Goal: Task Accomplishment & Management: Manage account settings

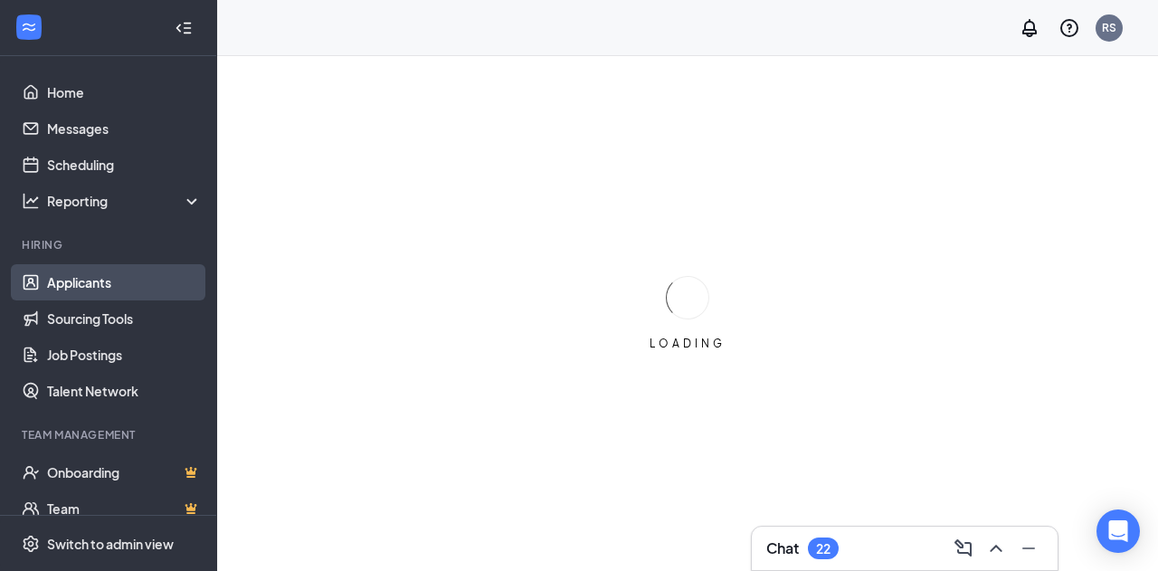
click at [106, 279] on link "Applicants" at bounding box center [124, 282] width 155 height 36
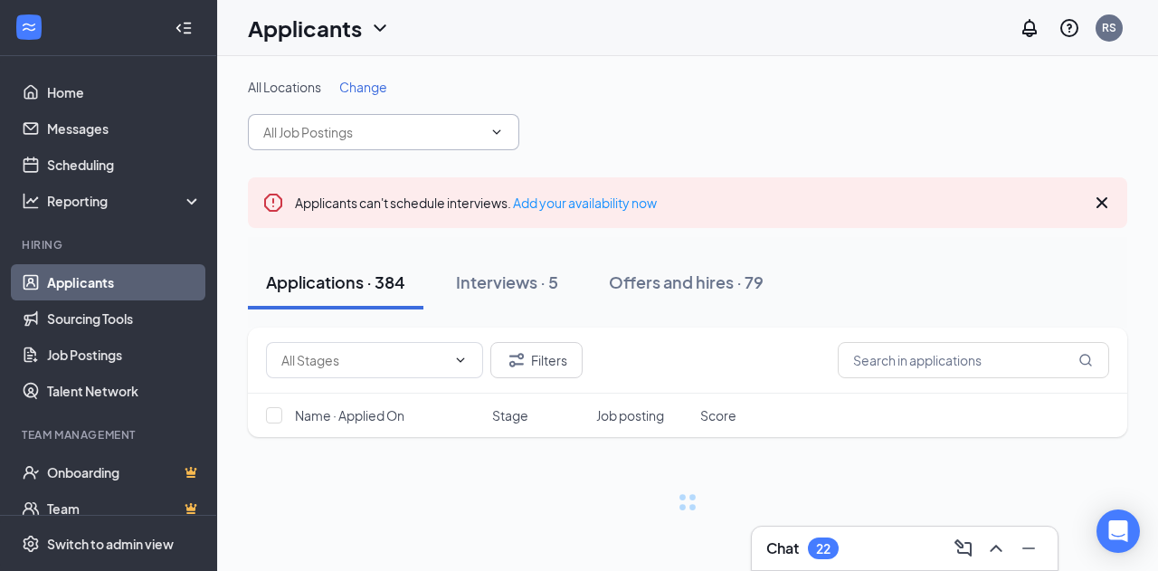
click at [375, 133] on input "text" at bounding box center [372, 132] width 219 height 20
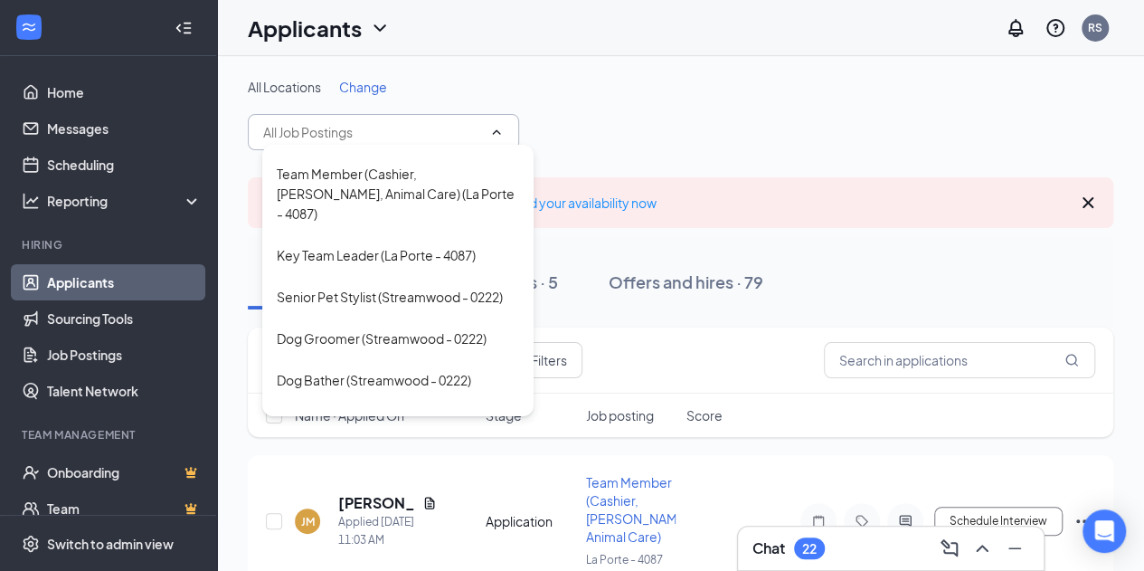
scroll to position [548, 0]
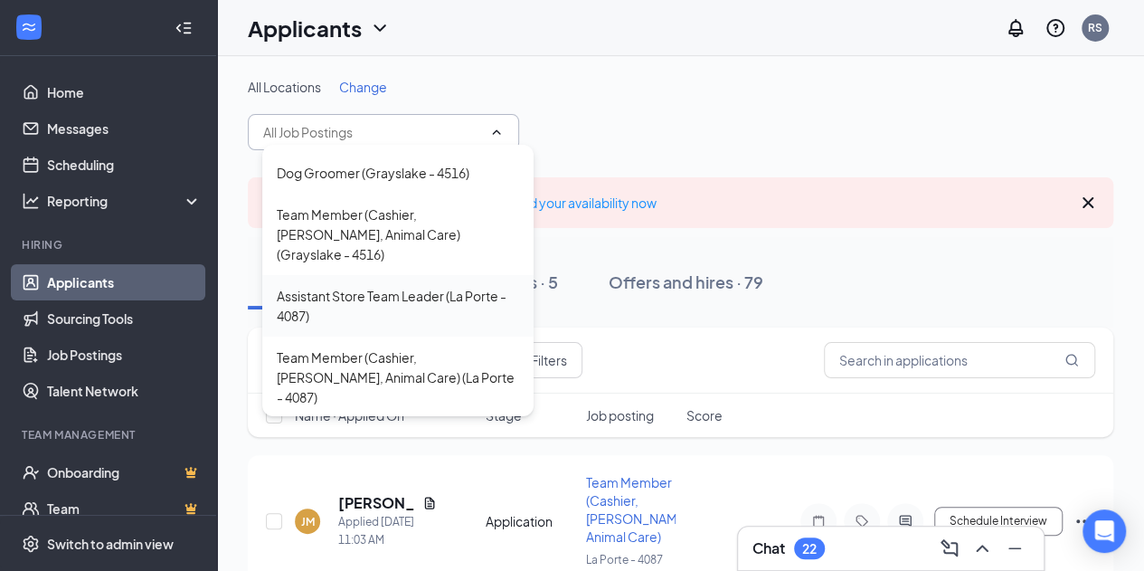
click at [334, 286] on div "Assistant Store Team Leader (La Porte - 4087)" at bounding box center [398, 306] width 242 height 40
type input "Assistant Store Team Leader (La Porte - 4087)"
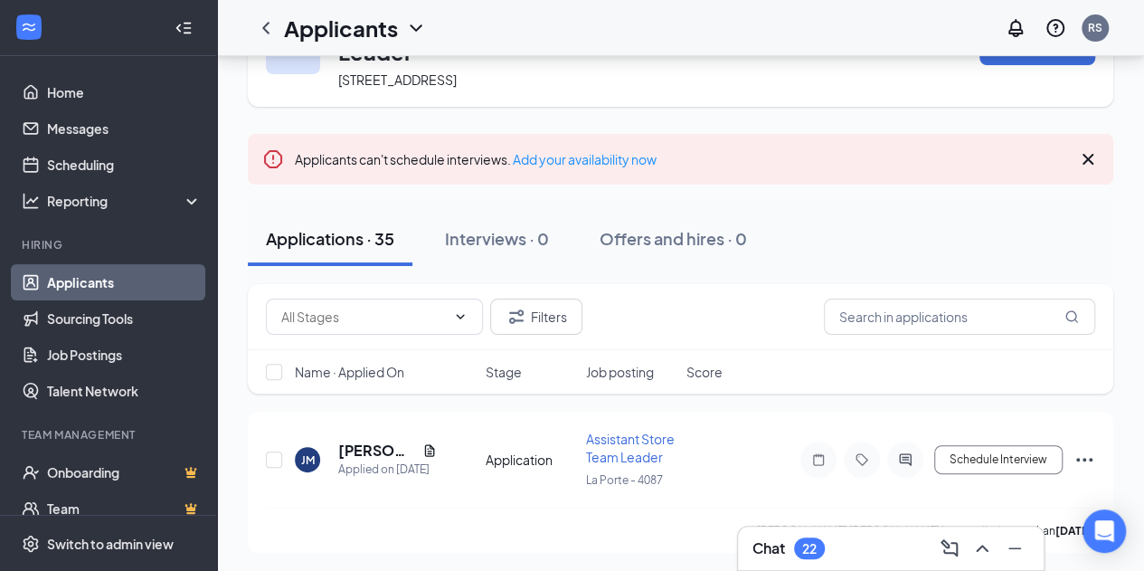
scroll to position [181, 0]
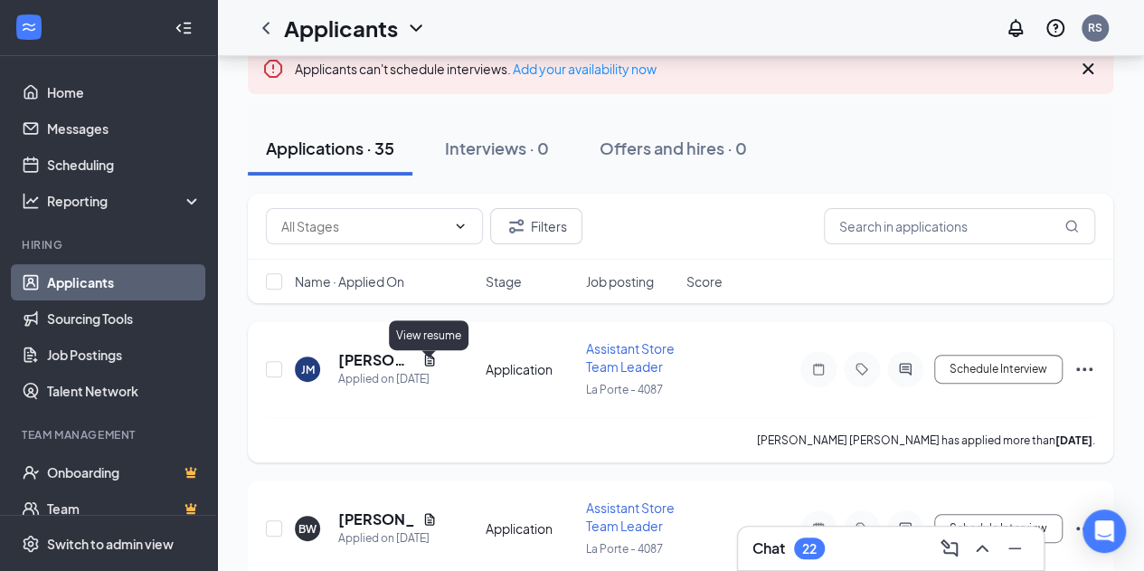
click at [427, 367] on icon "Document" at bounding box center [429, 360] width 14 height 14
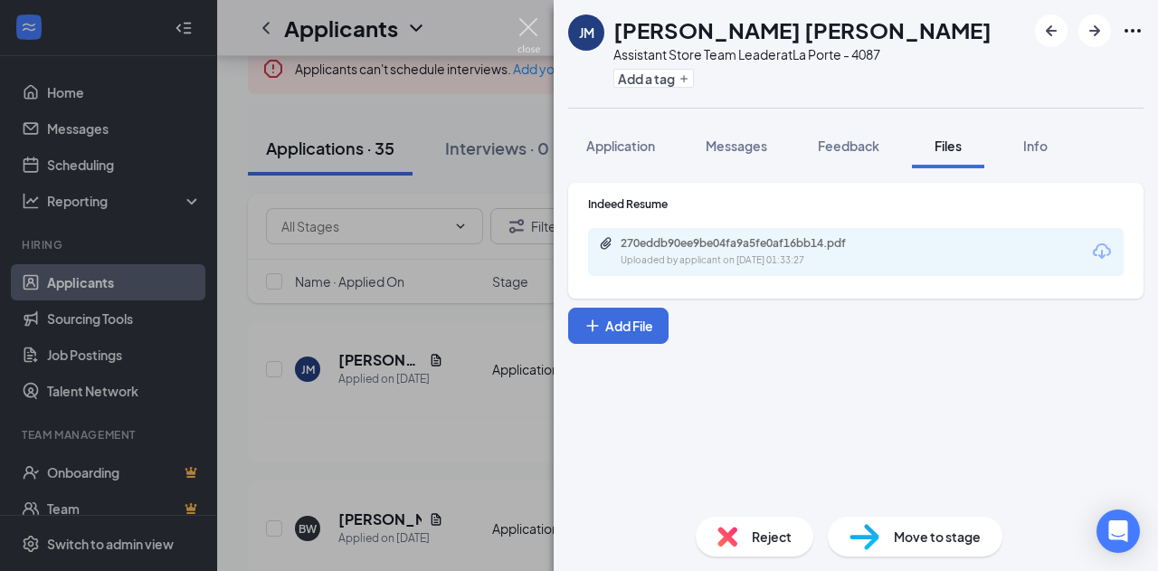
click at [524, 19] on img at bounding box center [528, 35] width 23 height 35
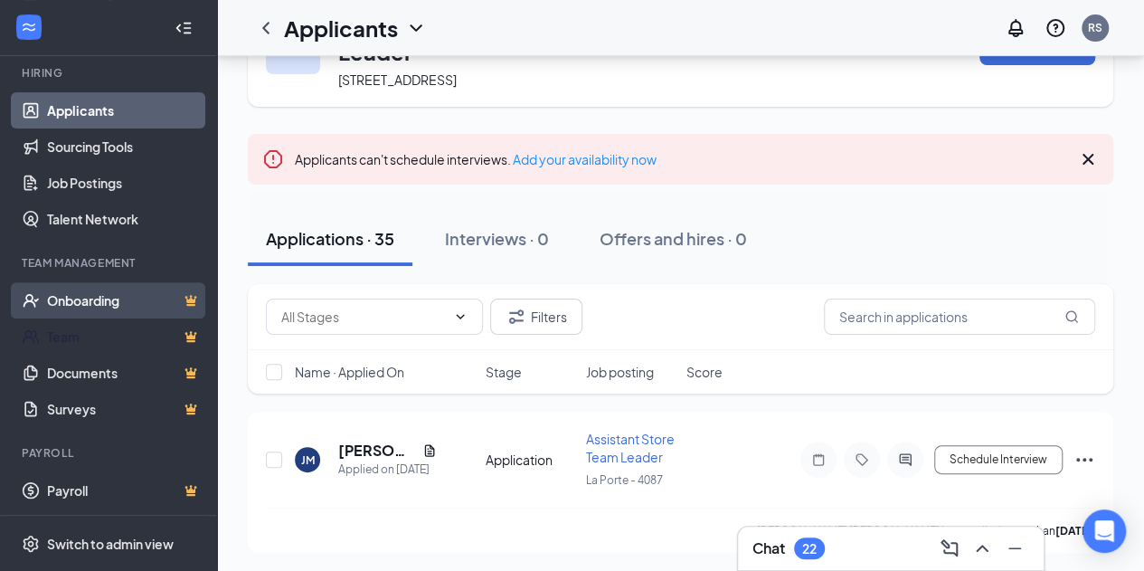
scroll to position [81, 0]
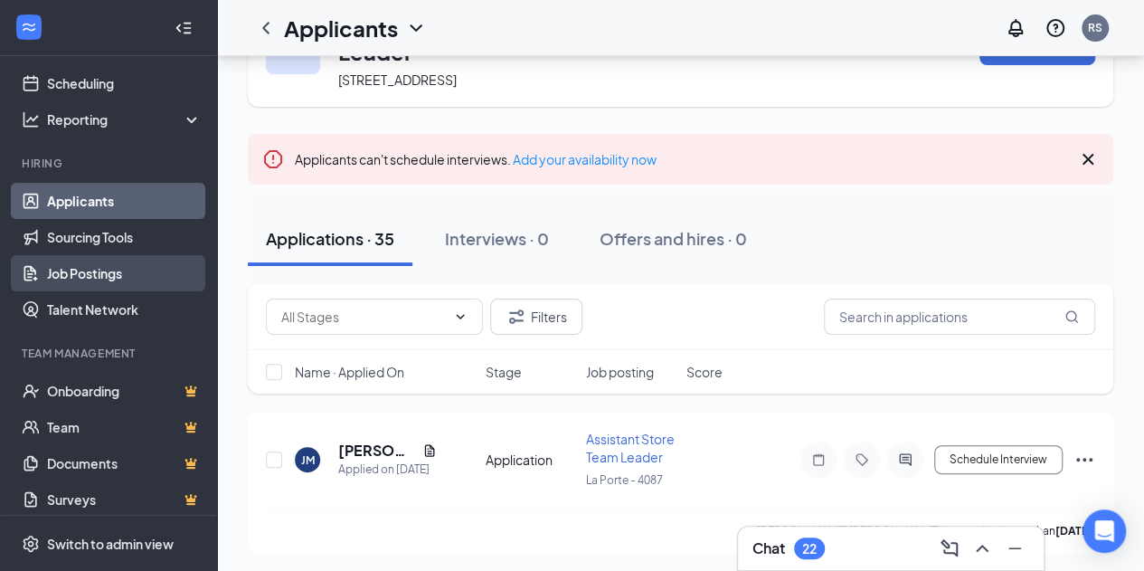
click at [101, 279] on link "Job Postings" at bounding box center [124, 273] width 155 height 36
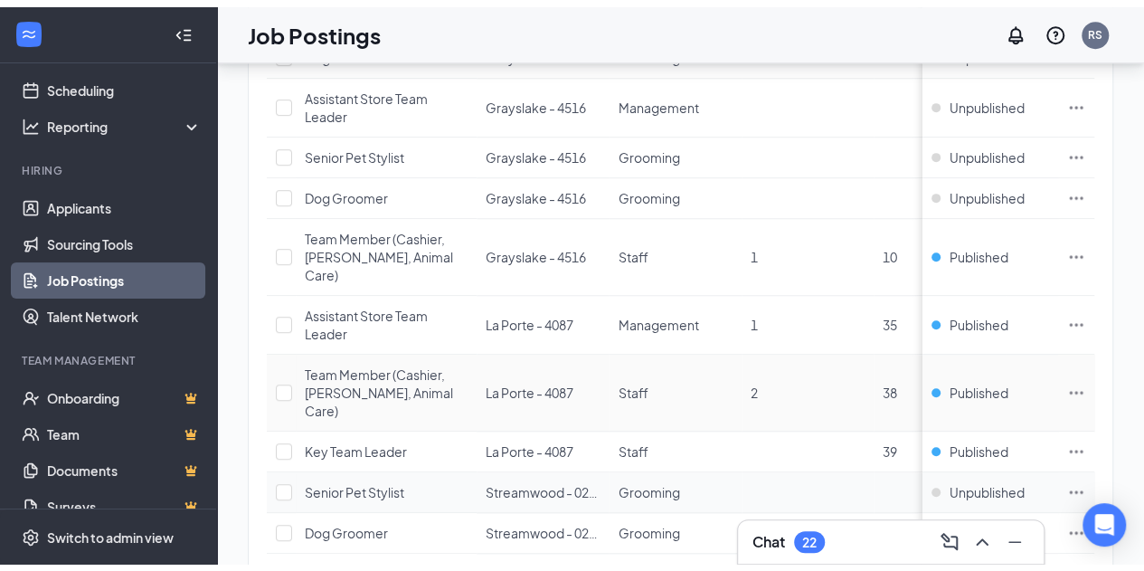
scroll to position [638, 0]
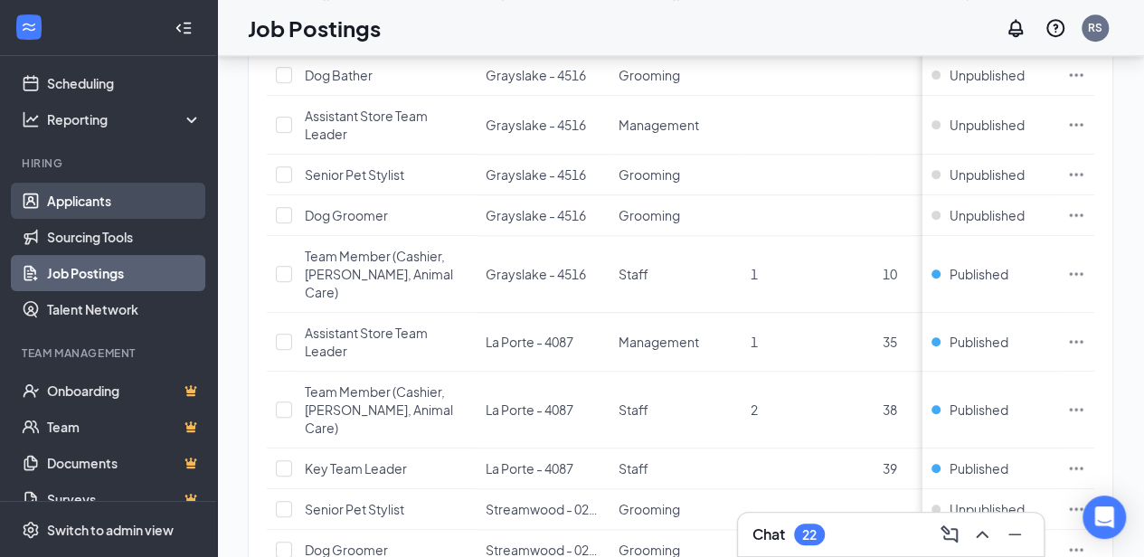
click at [83, 203] on link "Applicants" at bounding box center [124, 201] width 155 height 36
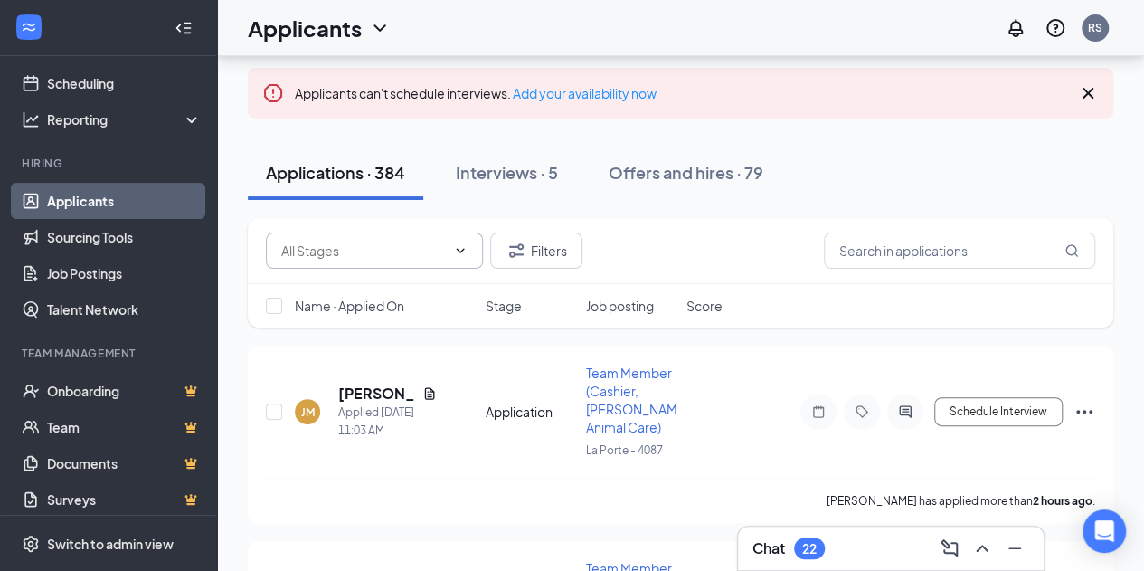
scroll to position [181, 0]
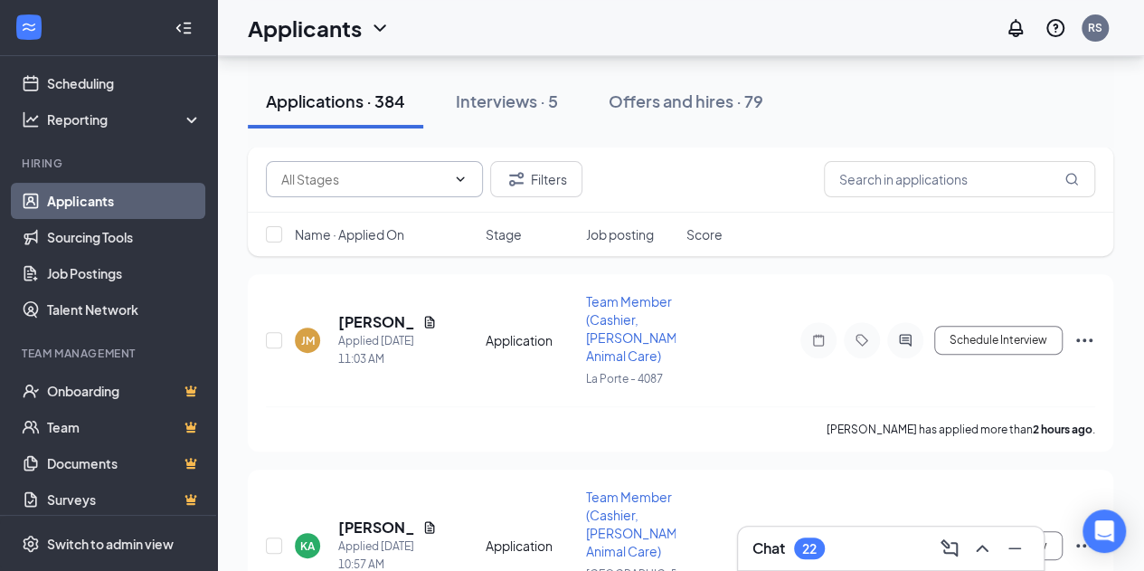
click at [396, 169] on input "text" at bounding box center [363, 179] width 165 height 20
click at [249, 180] on div "Application (677) Filters" at bounding box center [681, 180] width 866 height 66
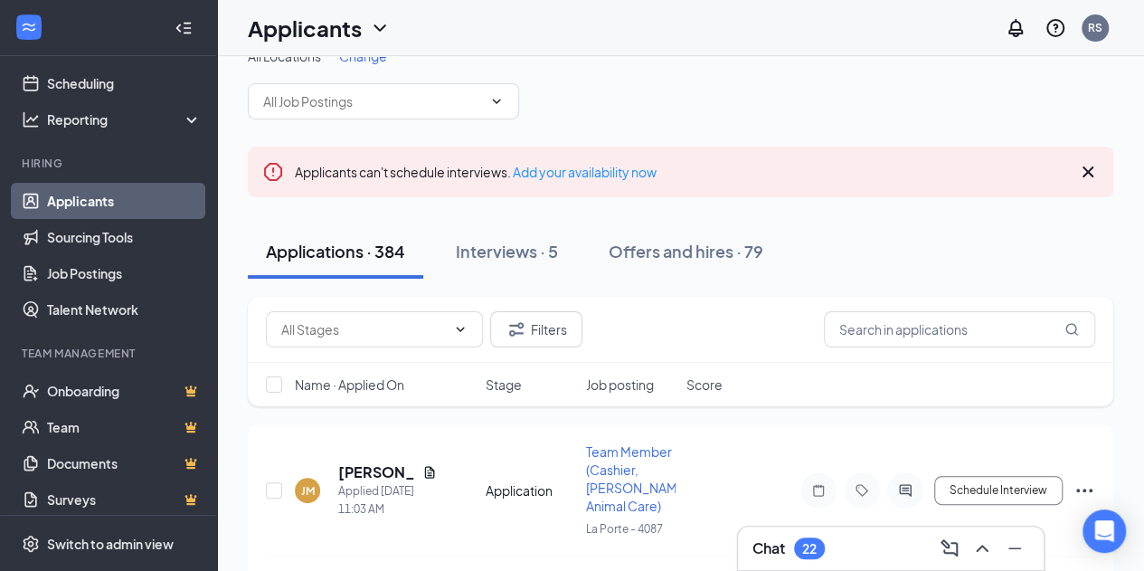
scroll to position [0, 0]
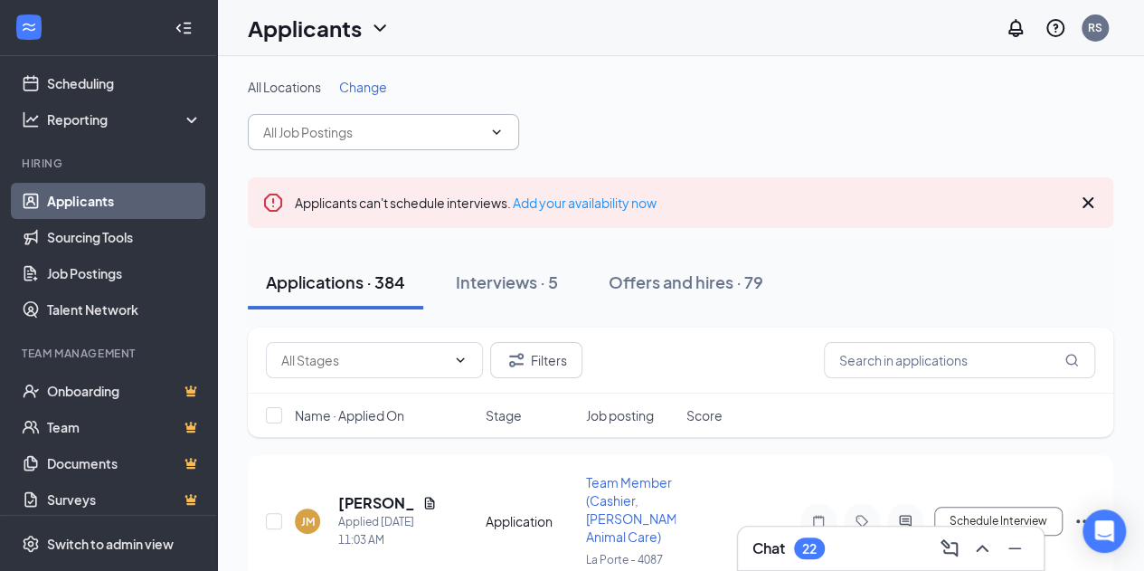
click at [346, 136] on input "text" at bounding box center [372, 132] width 219 height 20
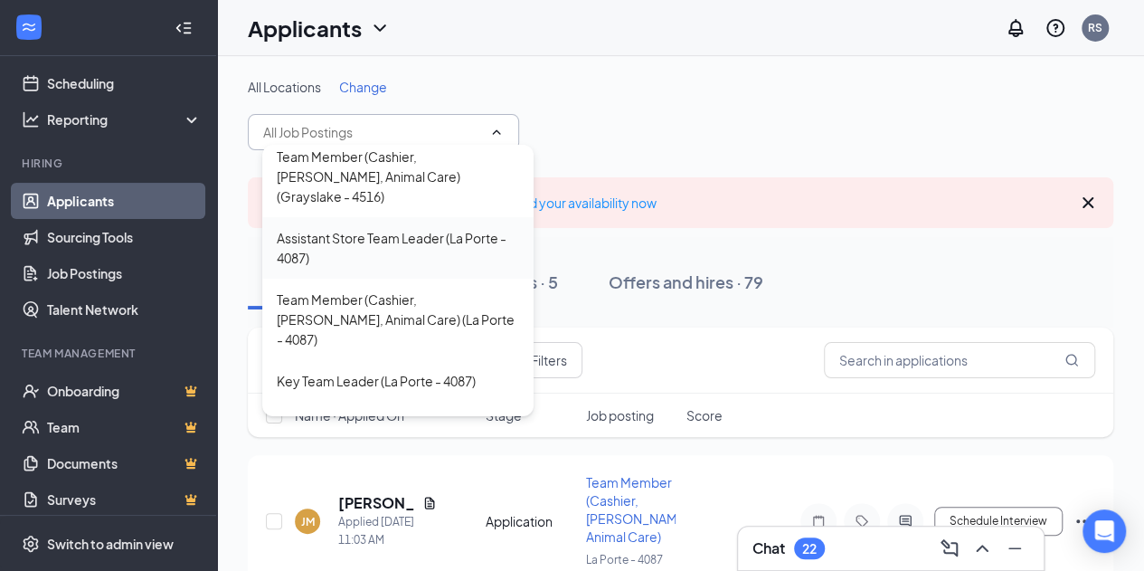
scroll to position [633, 0]
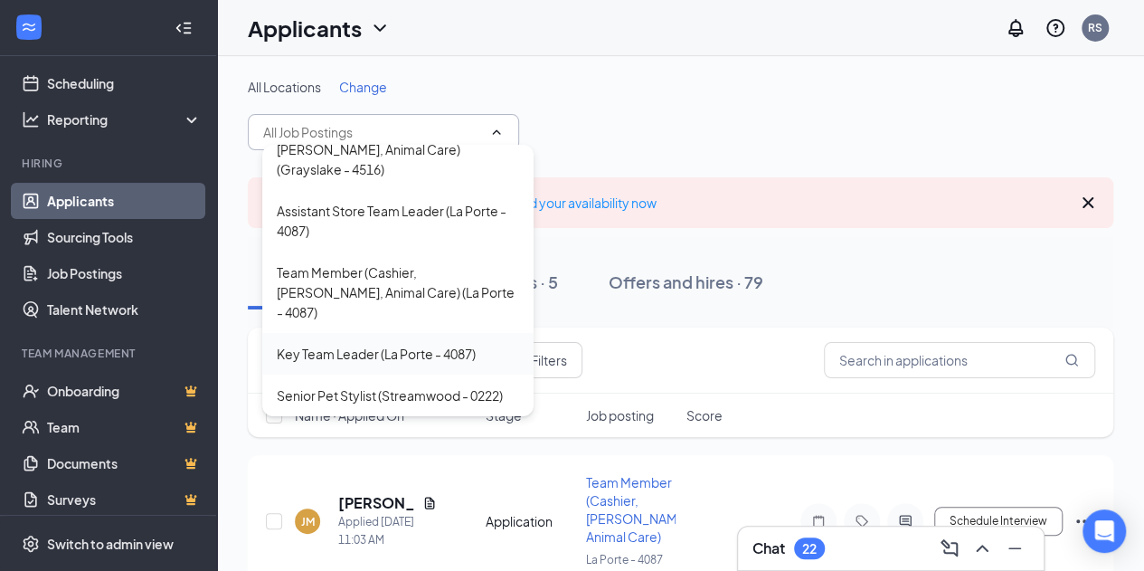
click at [325, 344] on div "Key Team Leader (La Porte - 4087)" at bounding box center [376, 354] width 199 height 20
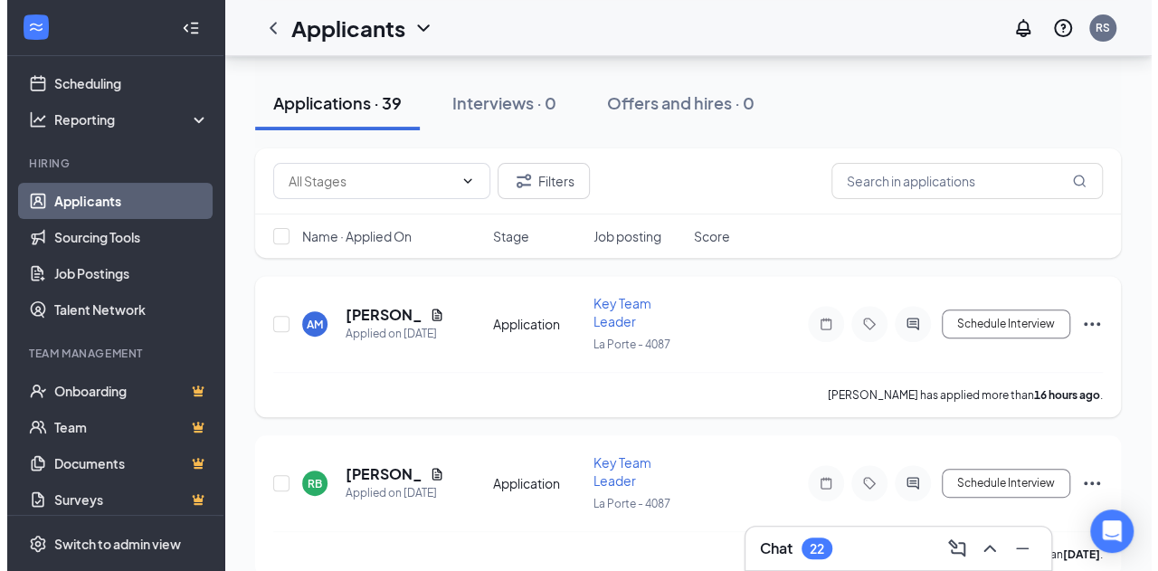
scroll to position [181, 0]
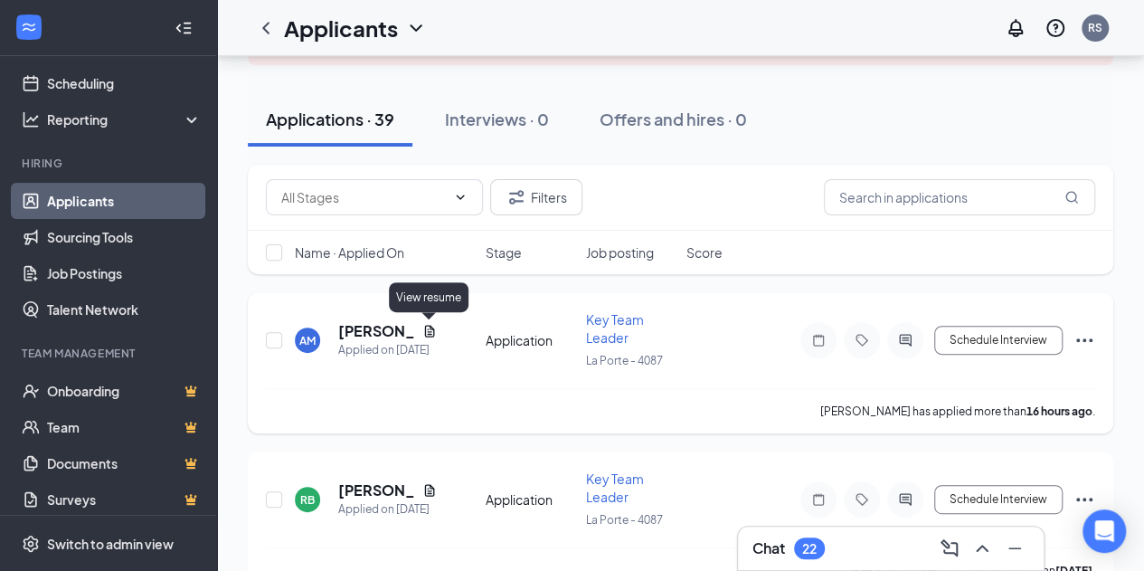
click at [435, 326] on icon "Document" at bounding box center [429, 331] width 14 height 14
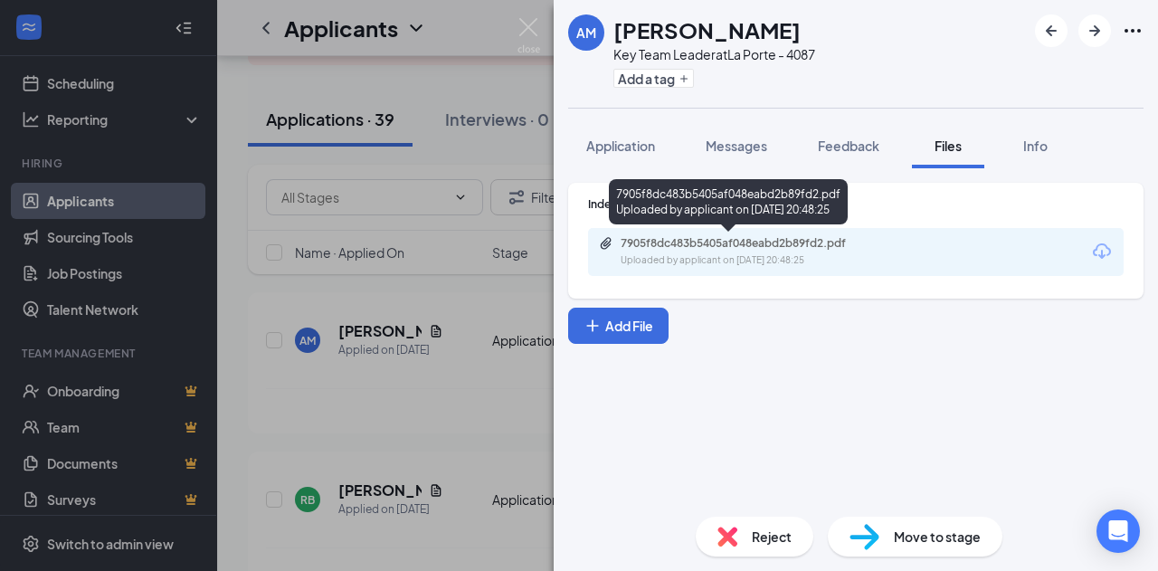
click at [631, 141] on span "Application" at bounding box center [620, 145] width 69 height 16
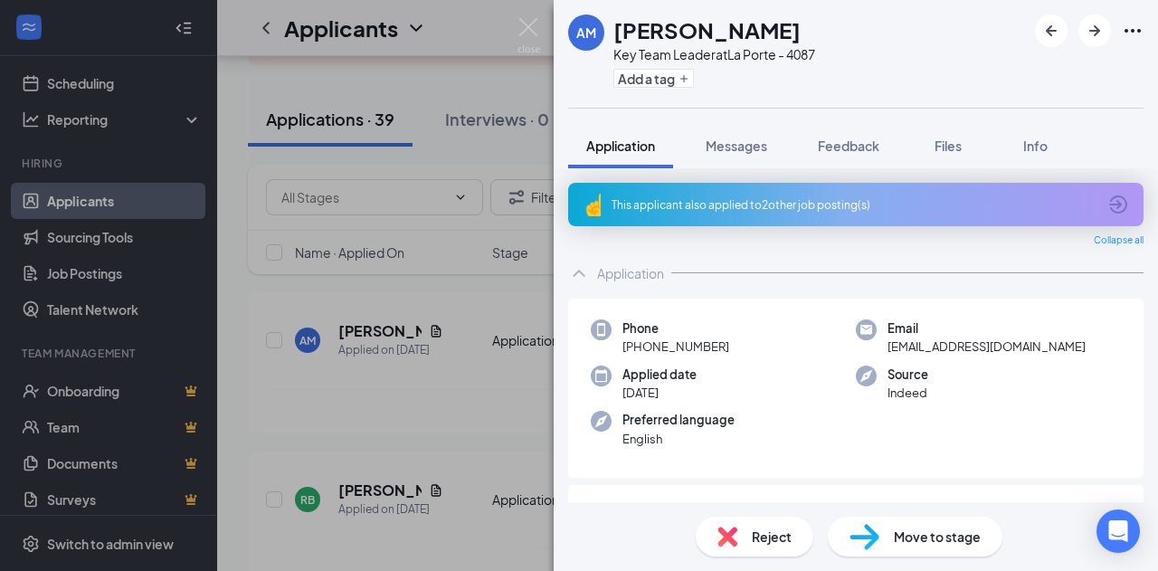
click at [680, 219] on div "This applicant also applied to 2 other job posting(s)" at bounding box center [855, 204] width 575 height 43
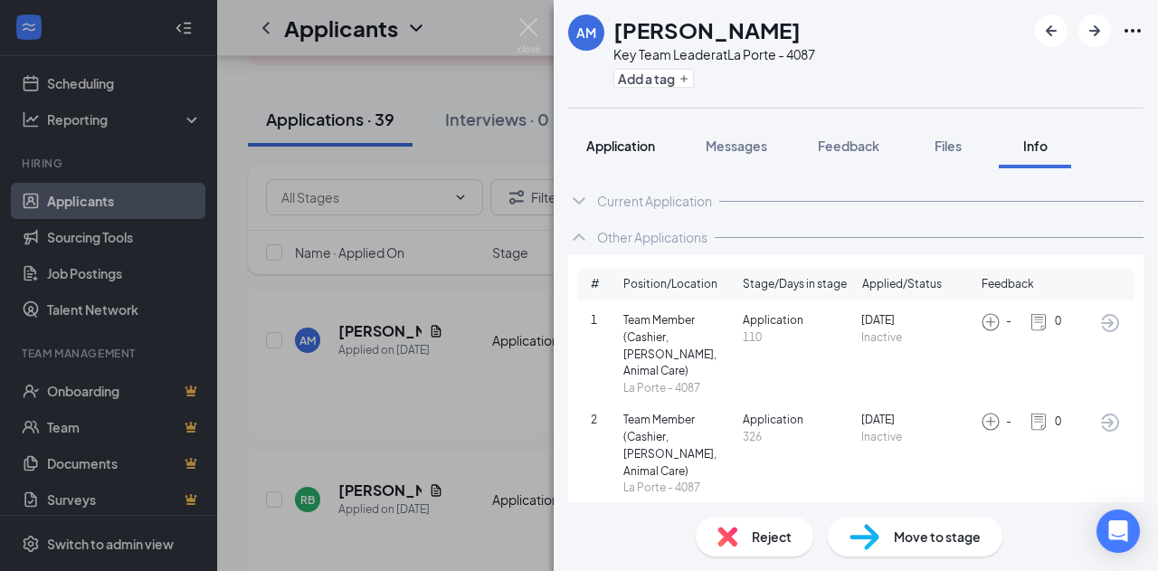
click at [592, 154] on div "Application" at bounding box center [620, 146] width 69 height 18
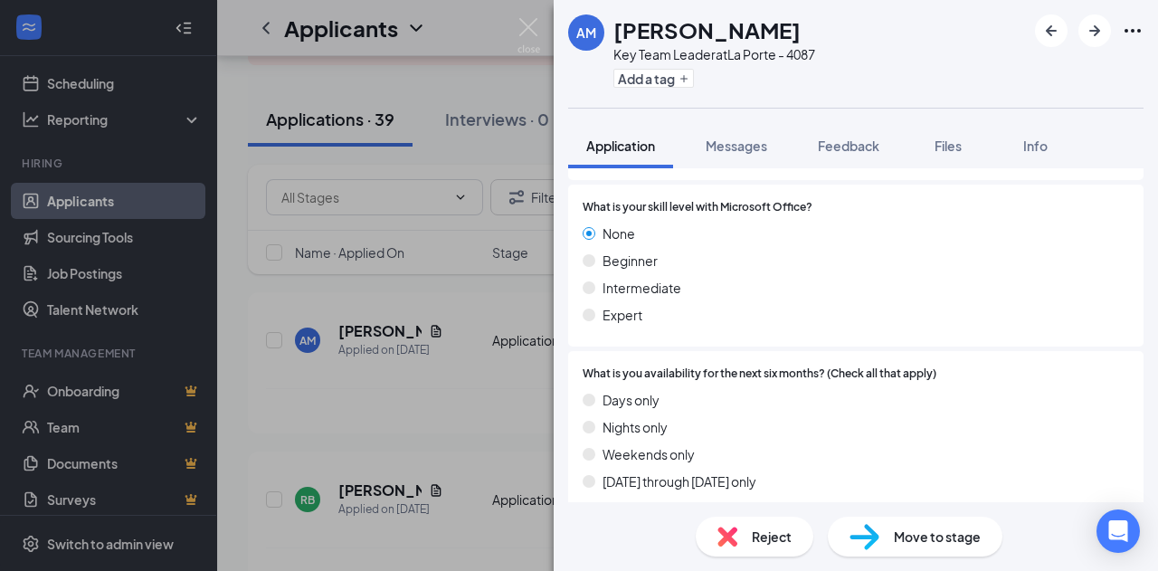
scroll to position [639, 0]
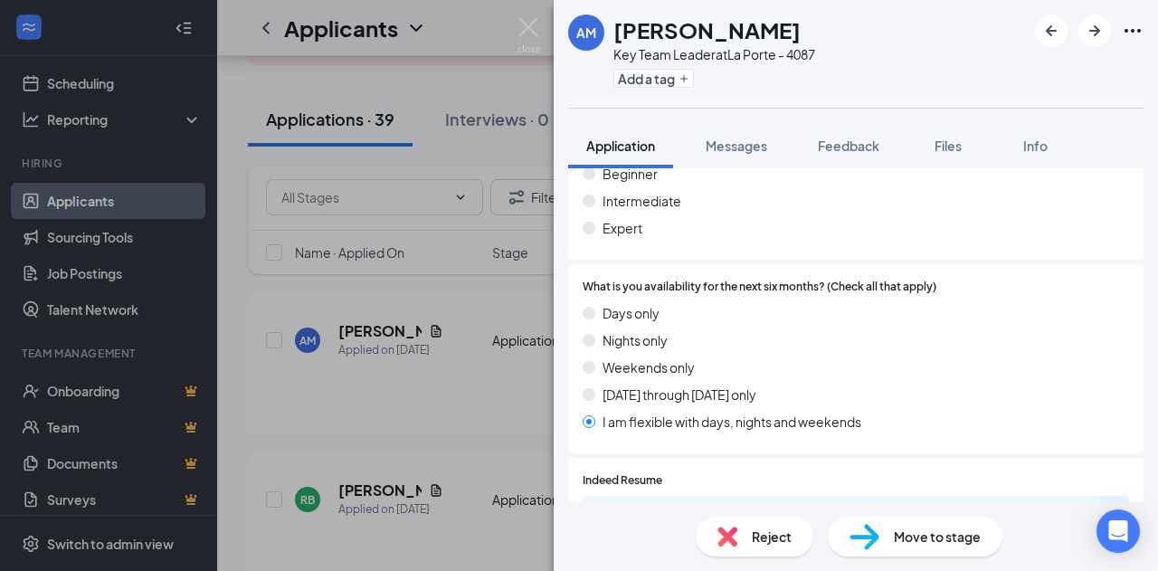
click at [734, 542] on img at bounding box center [727, 536] width 20 height 20
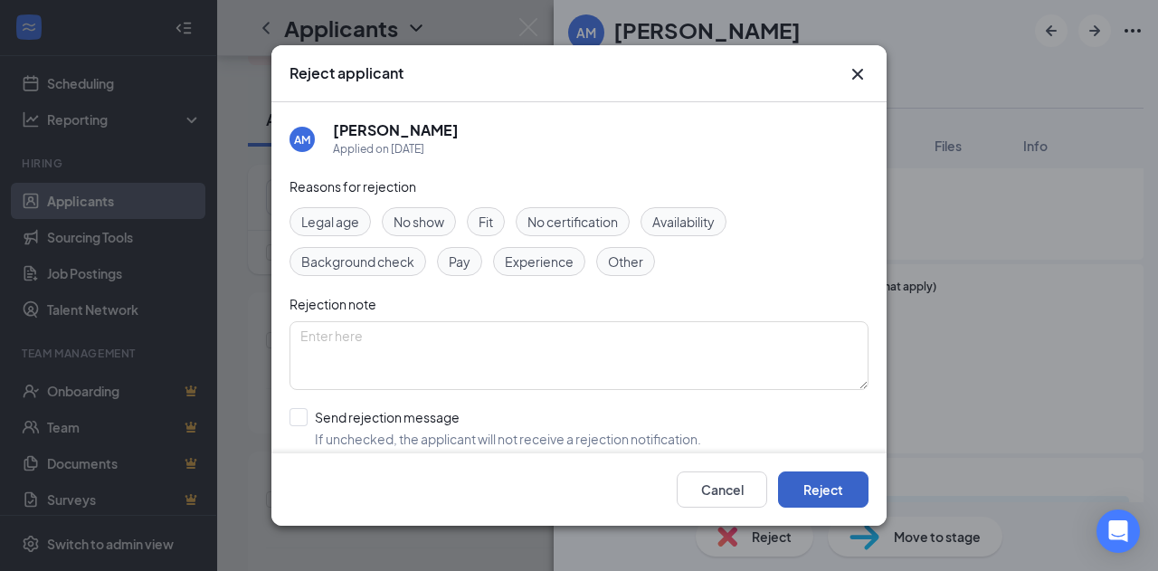
click at [807, 473] on button "Reject" at bounding box center [823, 489] width 90 height 36
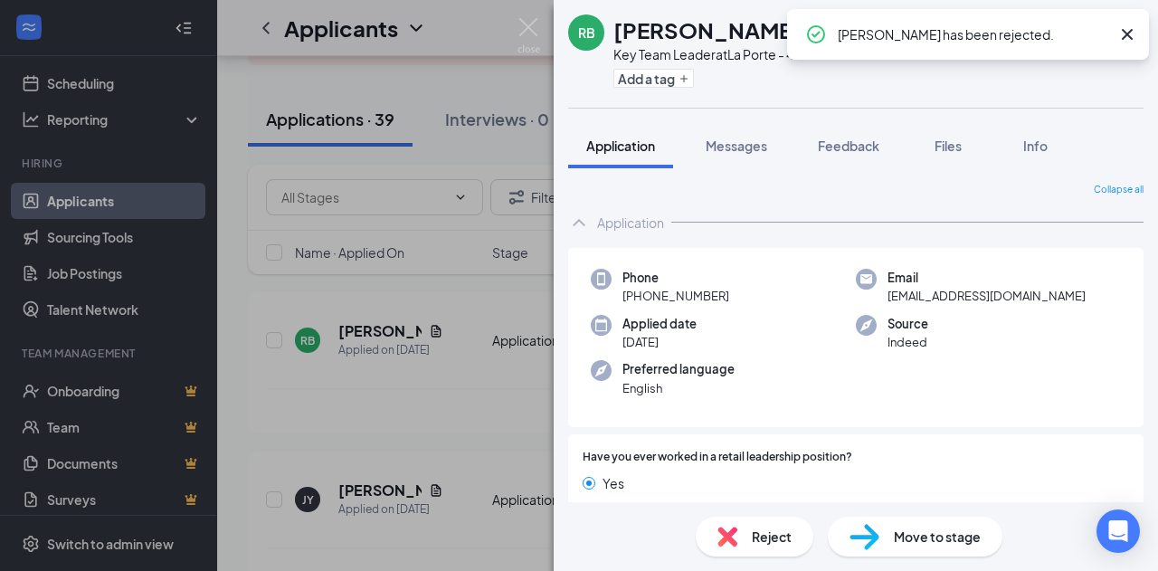
click at [547, 24] on div "RB [PERSON_NAME] Key Team Leader at La Porte - 4087 Add a tag Application Messa…" at bounding box center [579, 285] width 1158 height 571
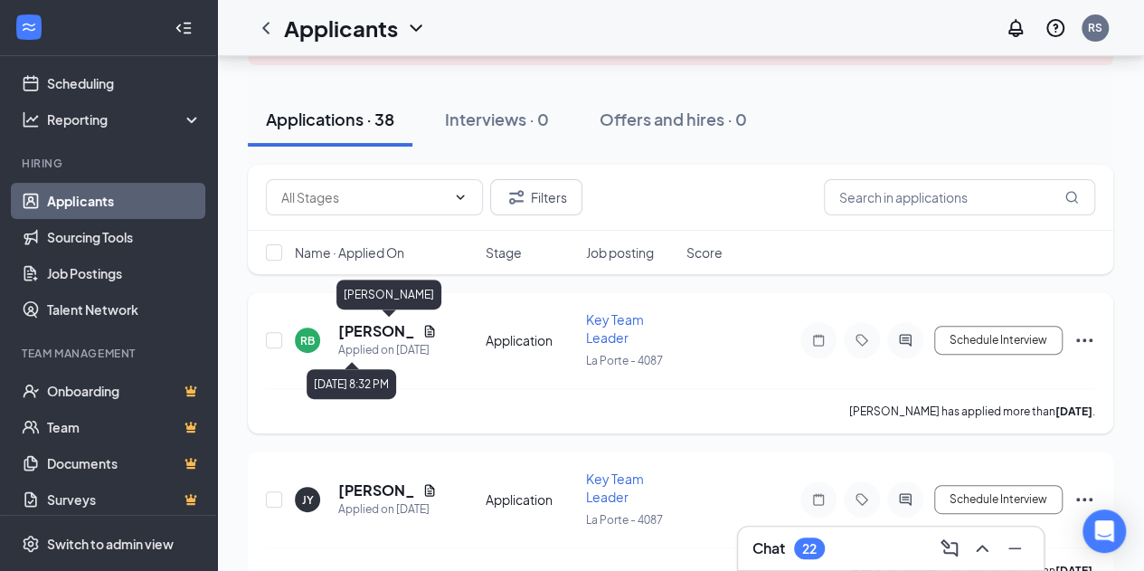
click at [423, 334] on icon "Document" at bounding box center [429, 331] width 14 height 14
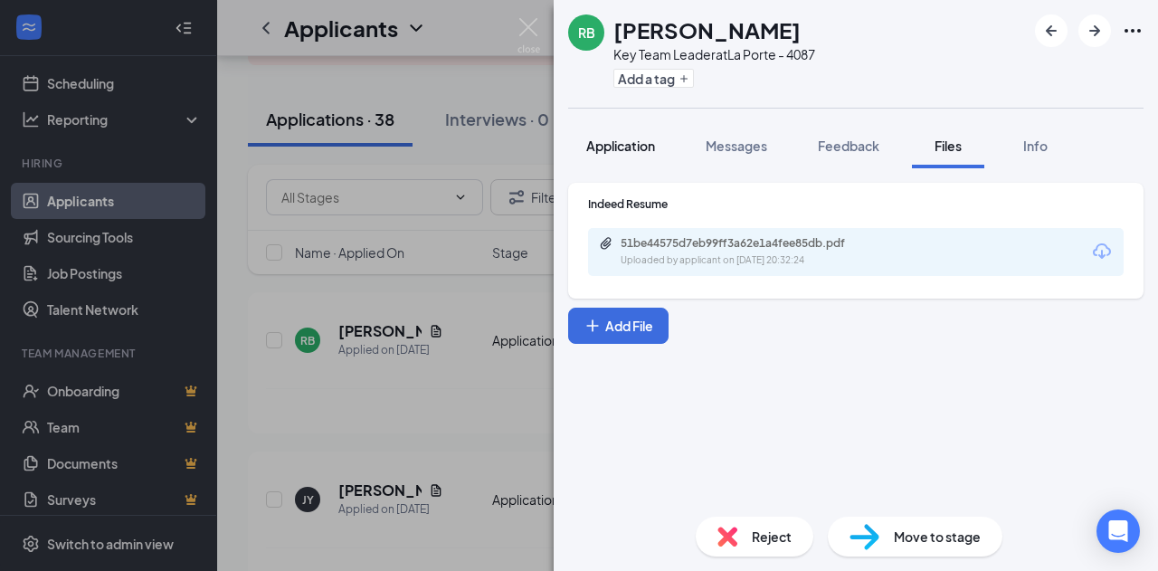
click at [620, 164] on button "Application" at bounding box center [620, 145] width 105 height 45
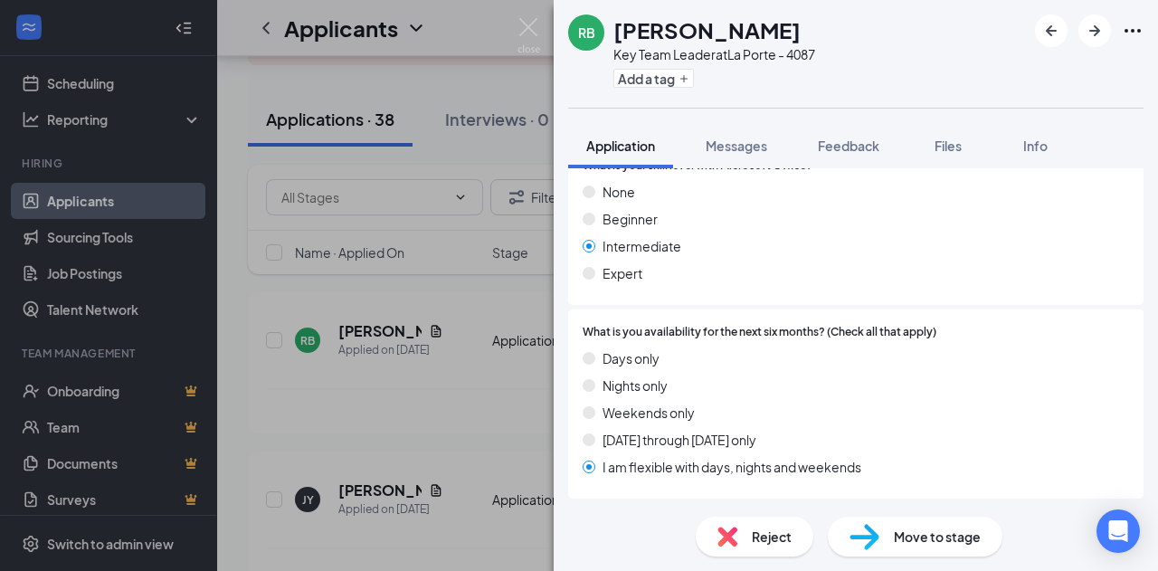
scroll to position [633, 0]
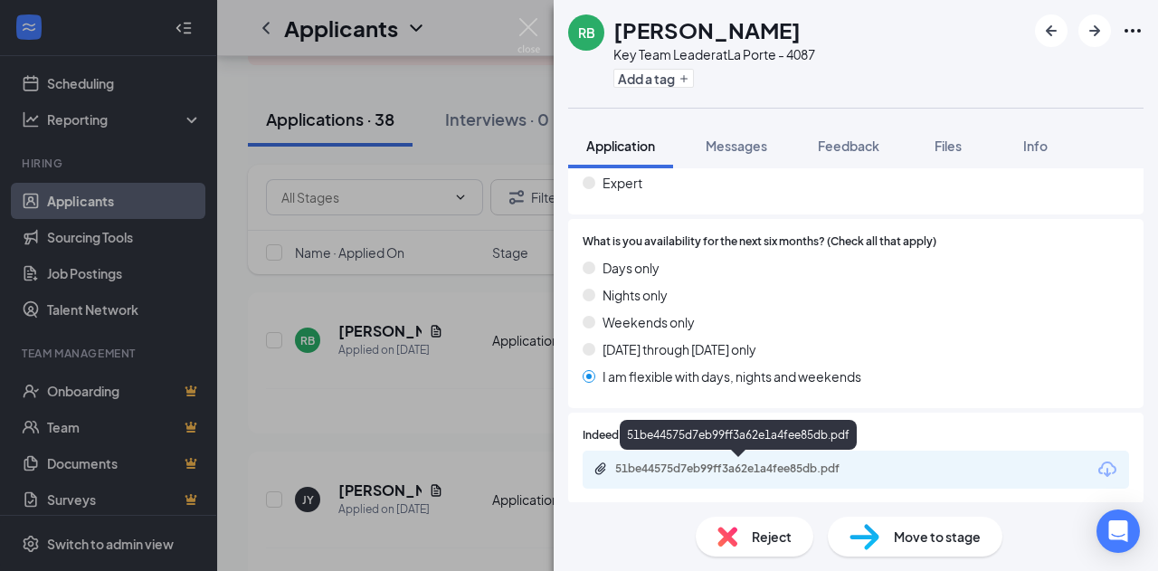
click at [803, 468] on div "51be44575d7eb99ff3a62e1a4fee85db.pdf" at bounding box center [741, 468] width 253 height 14
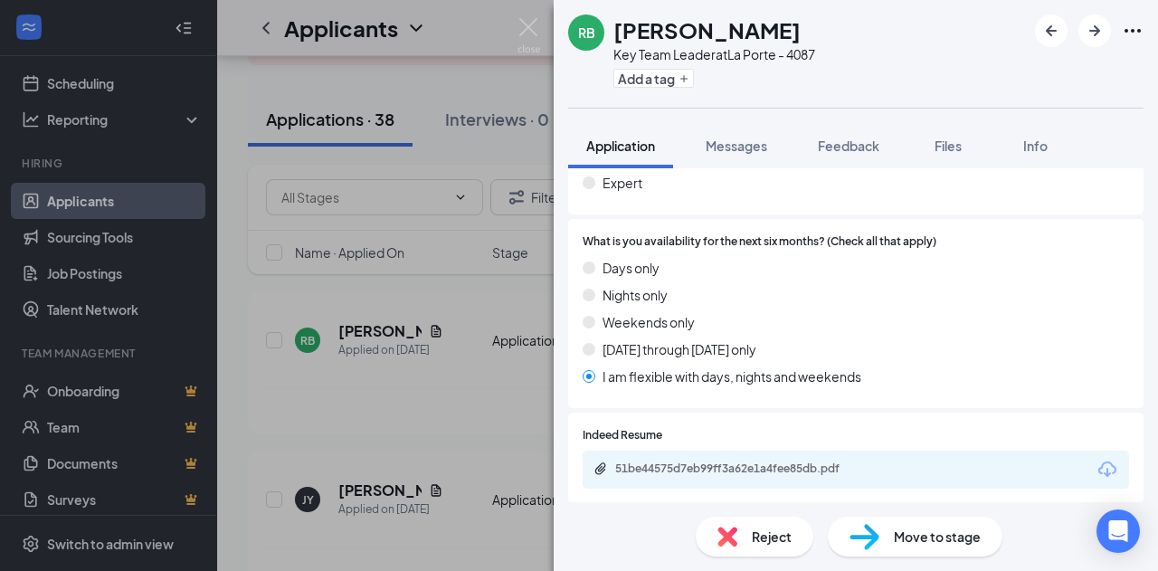
click at [438, 342] on div "RB [PERSON_NAME] Key Team Leader at La Porte - 4087 Add a tag Application Messa…" at bounding box center [579, 285] width 1158 height 571
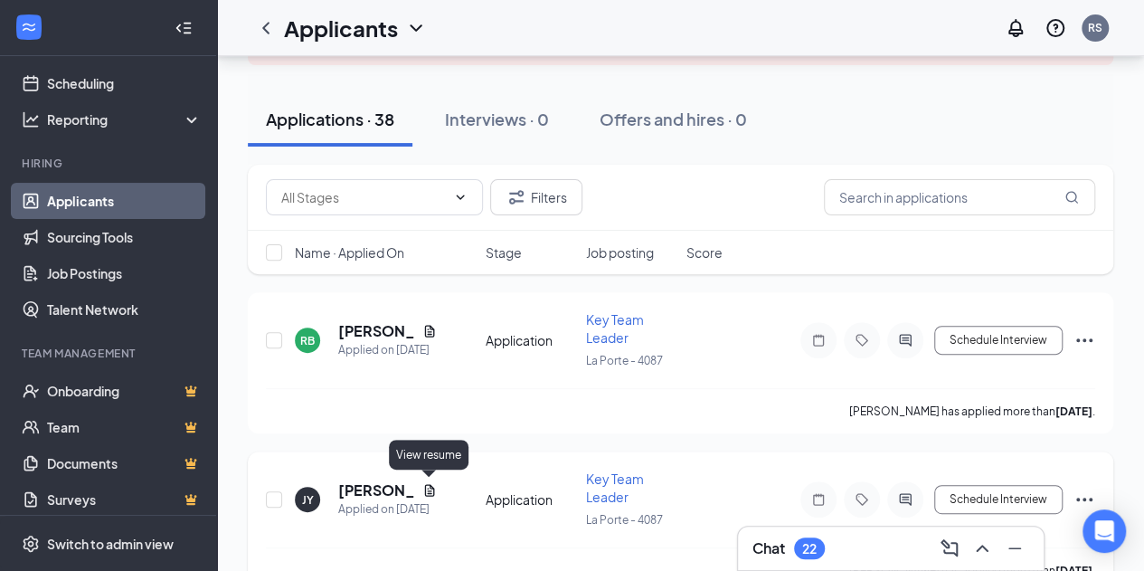
click at [425, 489] on icon "Document" at bounding box center [429, 490] width 14 height 14
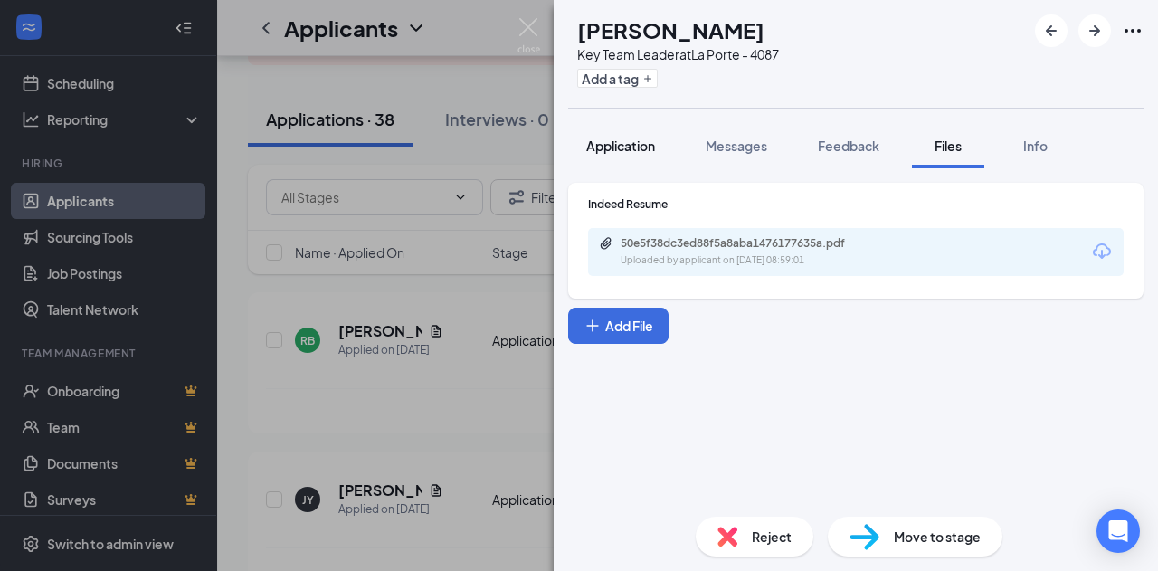
click at [626, 151] on span "Application" at bounding box center [620, 145] width 69 height 16
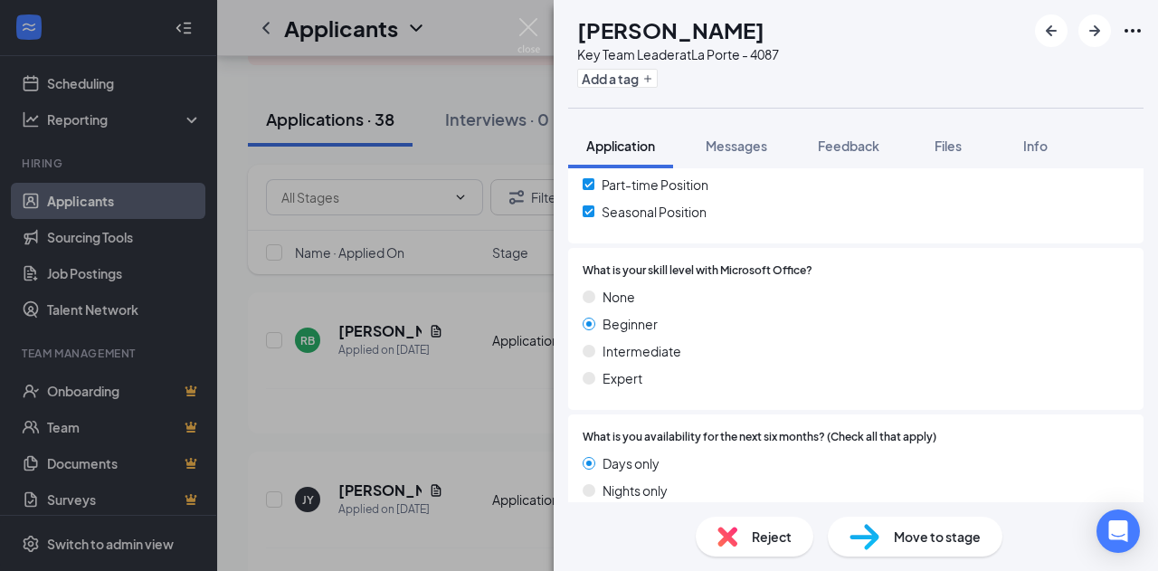
scroll to position [543, 0]
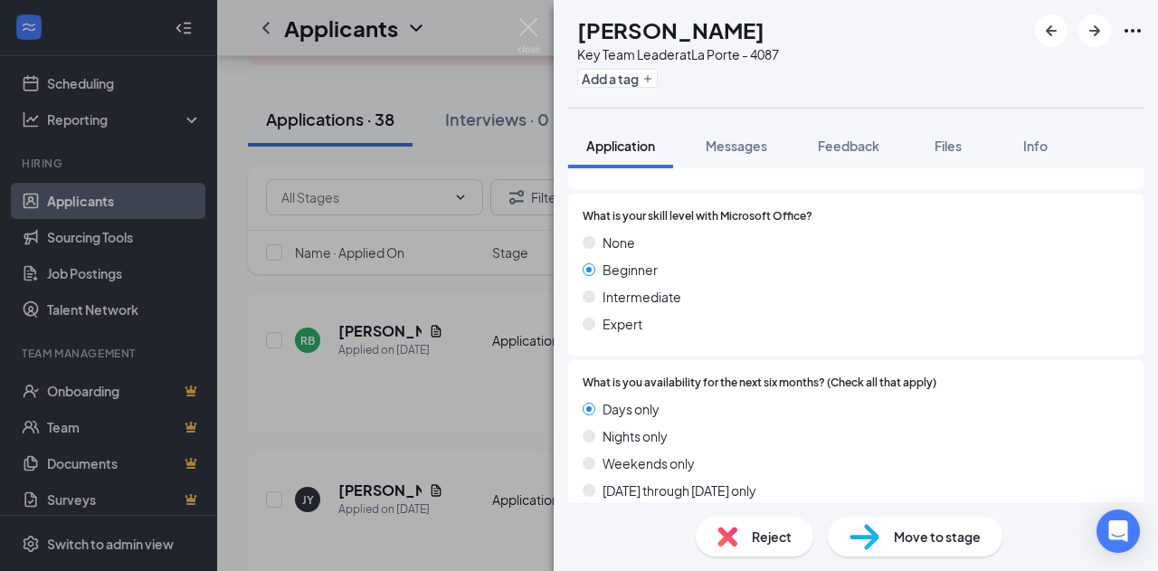
click at [725, 535] on img at bounding box center [727, 536] width 20 height 20
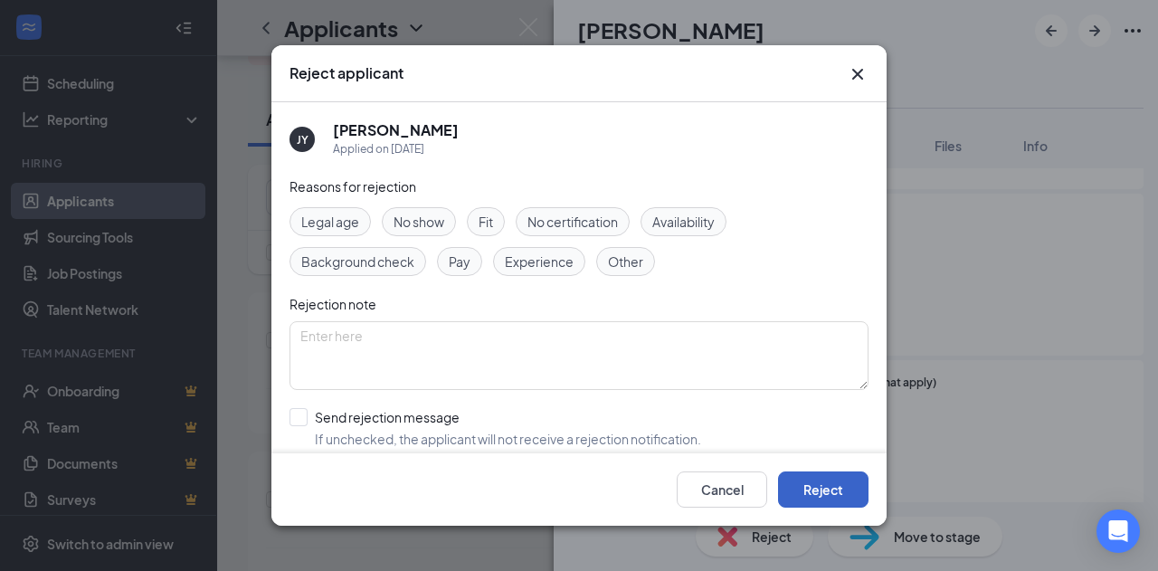
click at [792, 478] on button "Reject" at bounding box center [823, 489] width 90 height 36
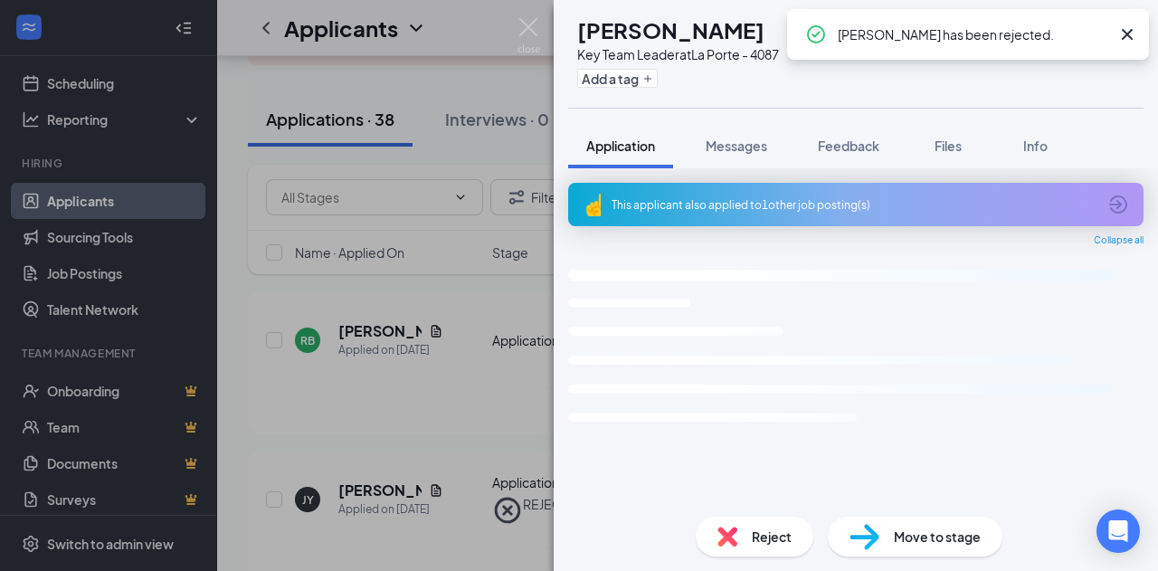
click at [519, 29] on img at bounding box center [528, 35] width 23 height 35
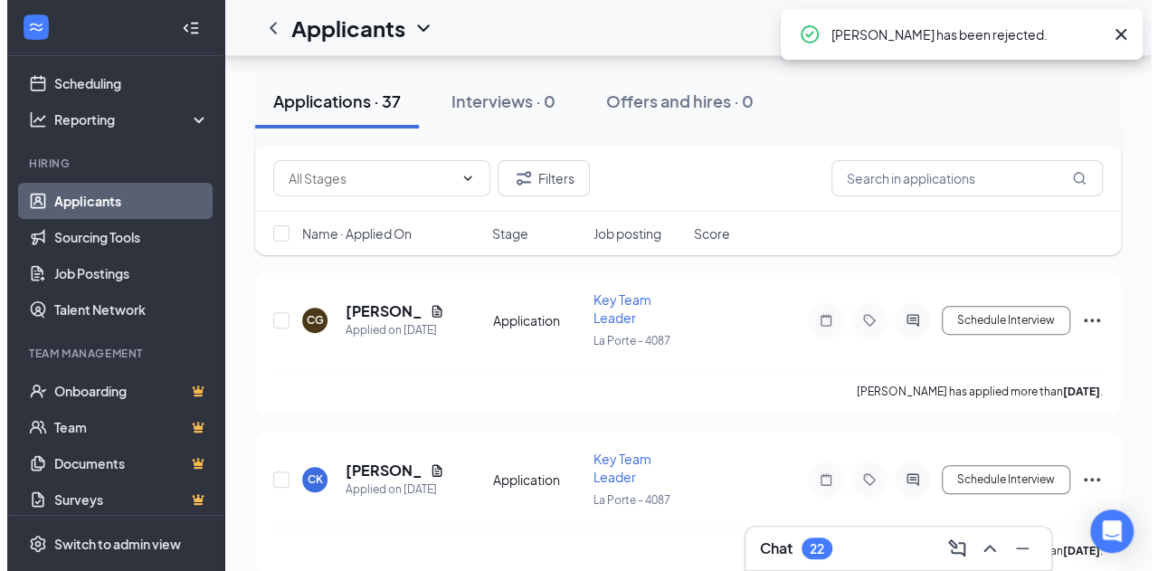
scroll to position [362, 0]
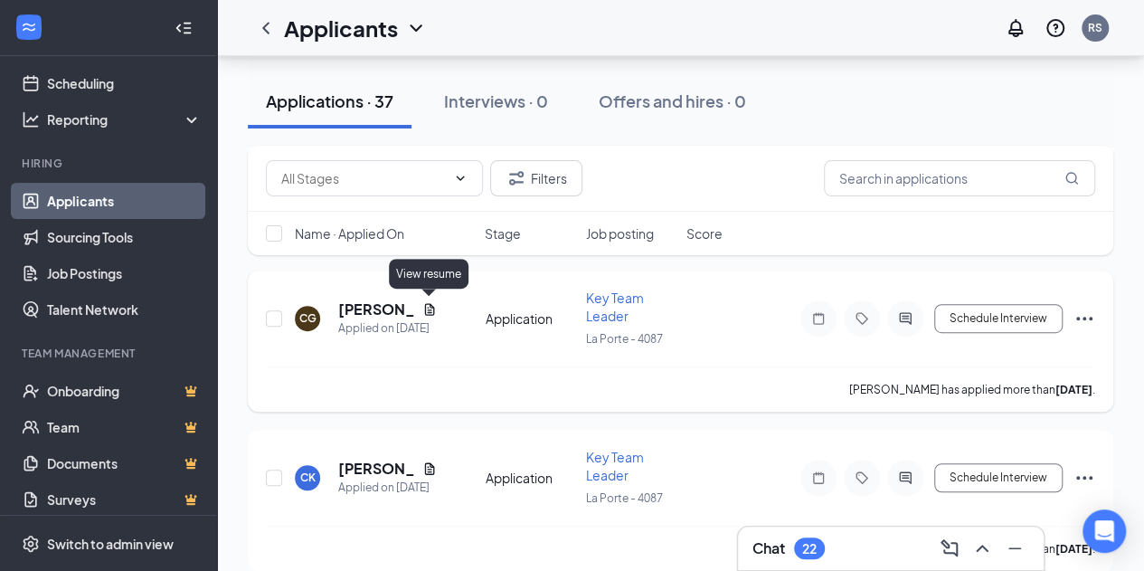
click at [427, 307] on icon "Document" at bounding box center [429, 309] width 10 height 12
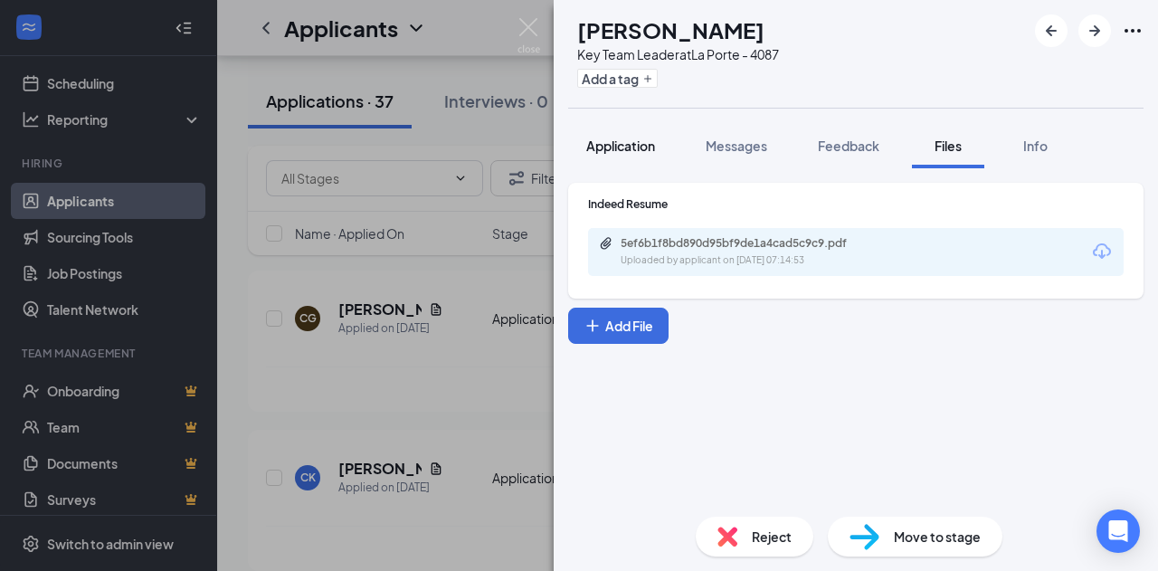
click at [622, 147] on span "Application" at bounding box center [620, 145] width 69 height 16
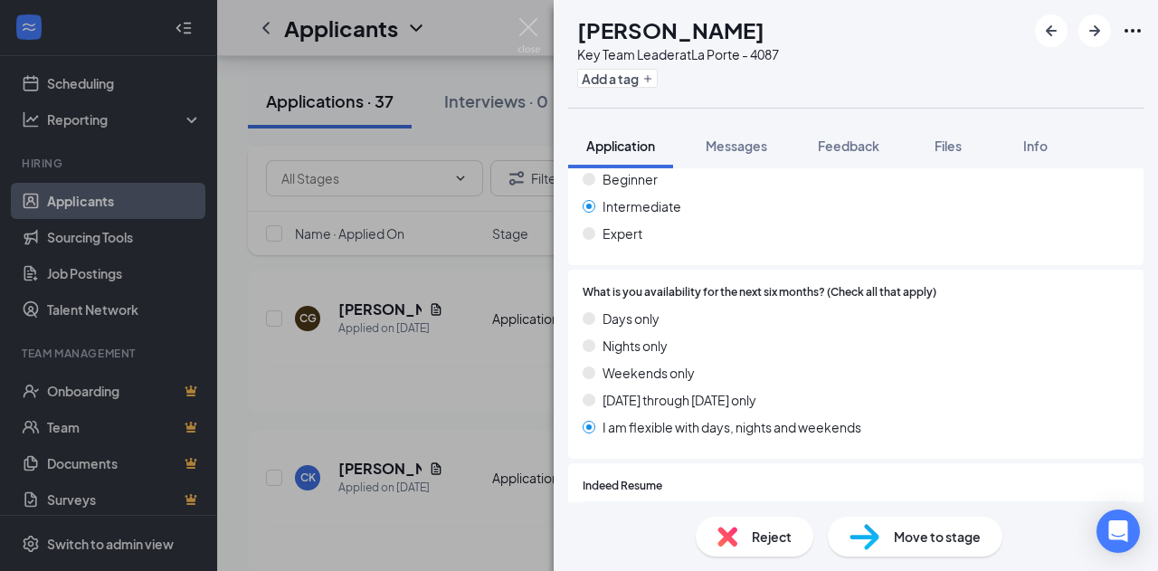
scroll to position [810, 0]
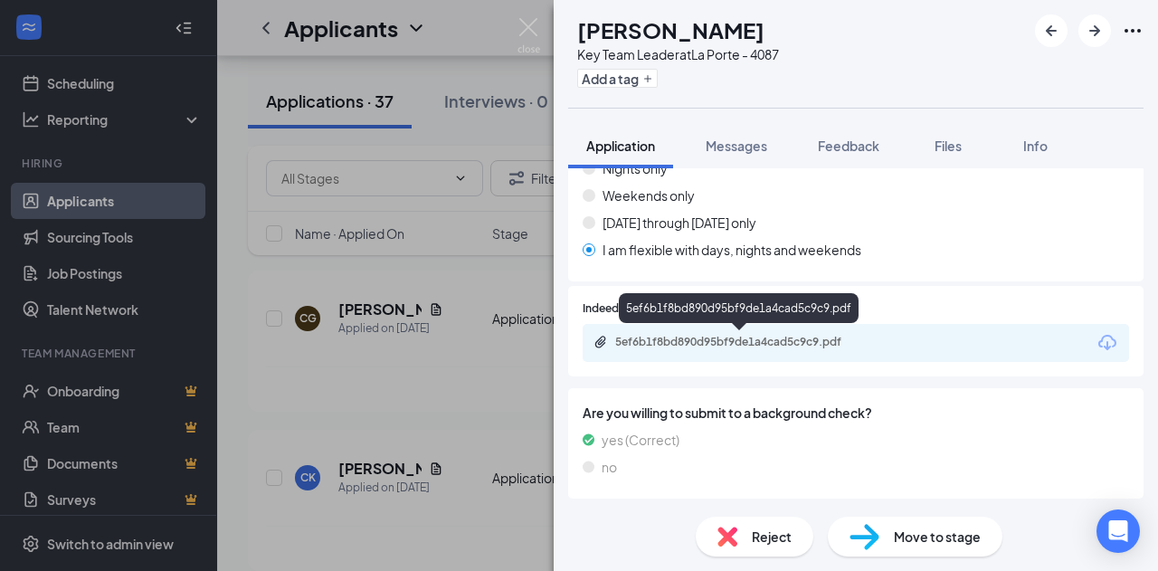
click at [731, 337] on div "5ef6b1f8bd890d95bf9de1a4cad5c9c9.pdf" at bounding box center [741, 342] width 253 height 14
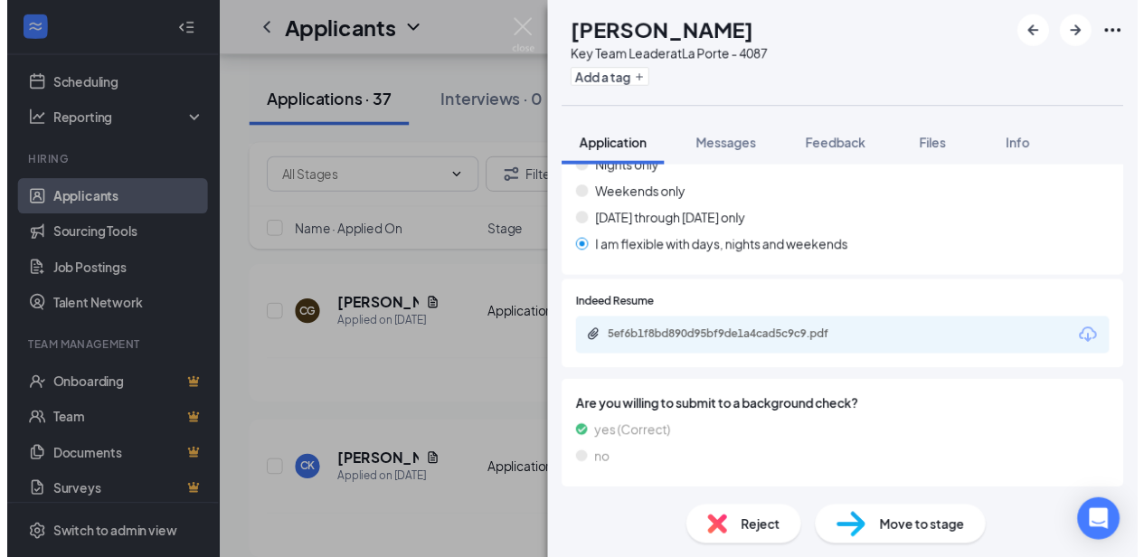
scroll to position [803, 0]
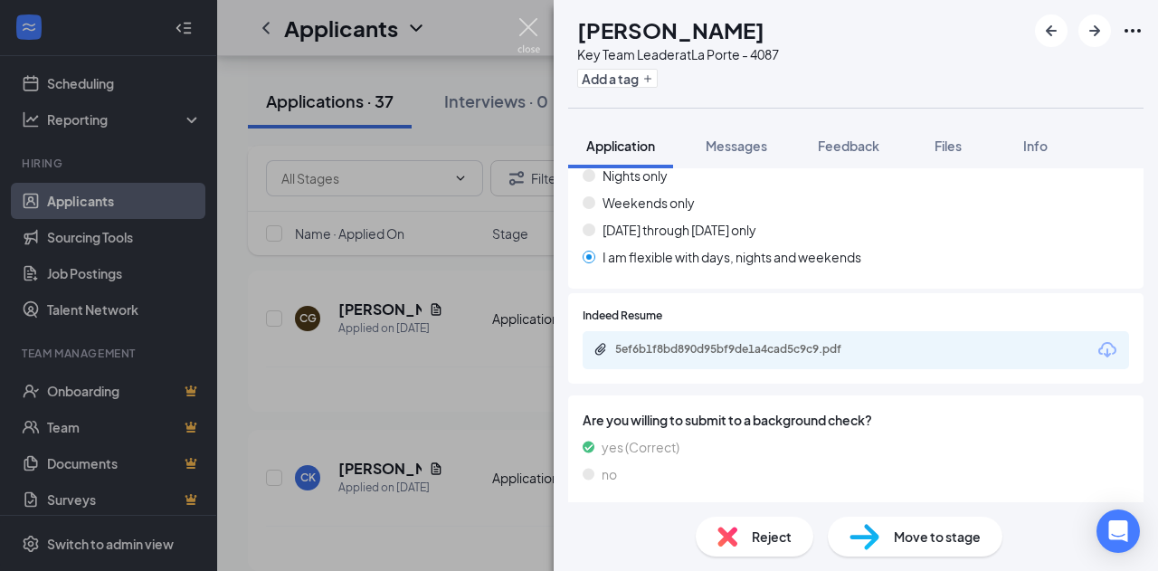
click at [528, 32] on img at bounding box center [528, 35] width 23 height 35
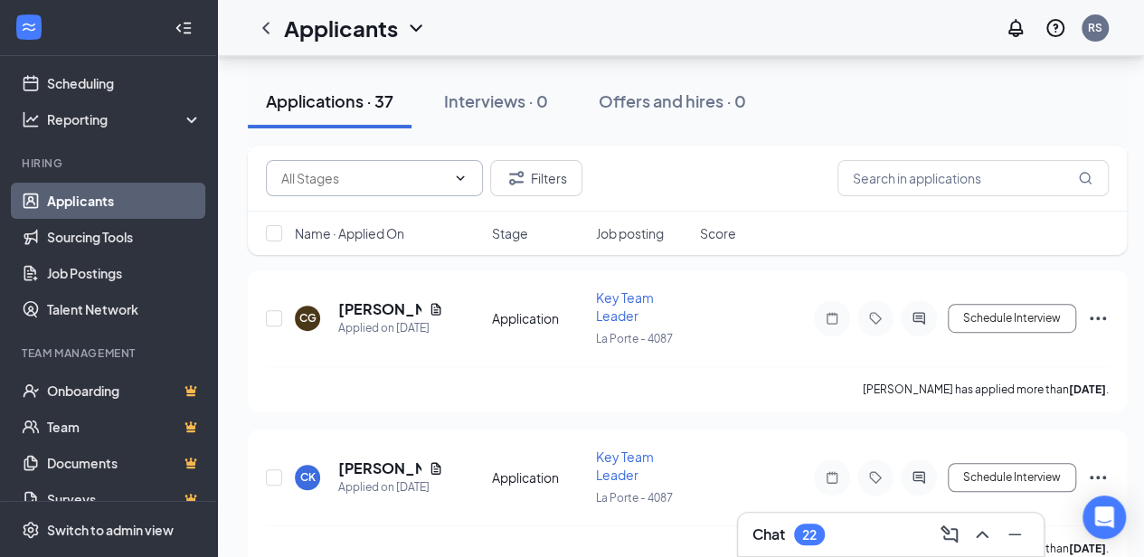
click at [394, 190] on span at bounding box center [374, 178] width 217 height 36
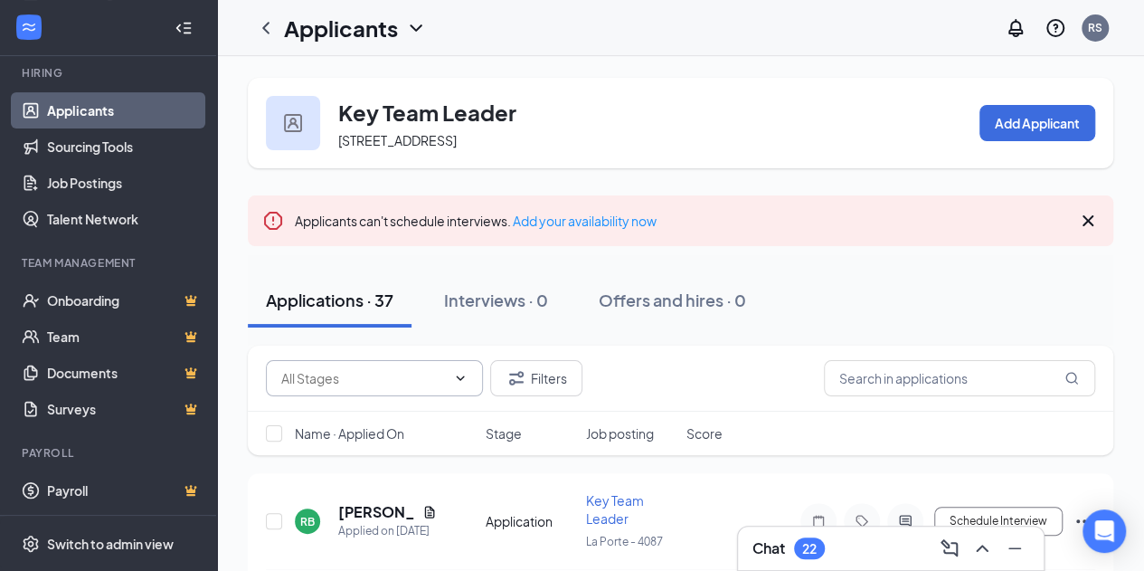
click at [269, 30] on icon "ChevronLeft" at bounding box center [266, 28] width 22 height 22
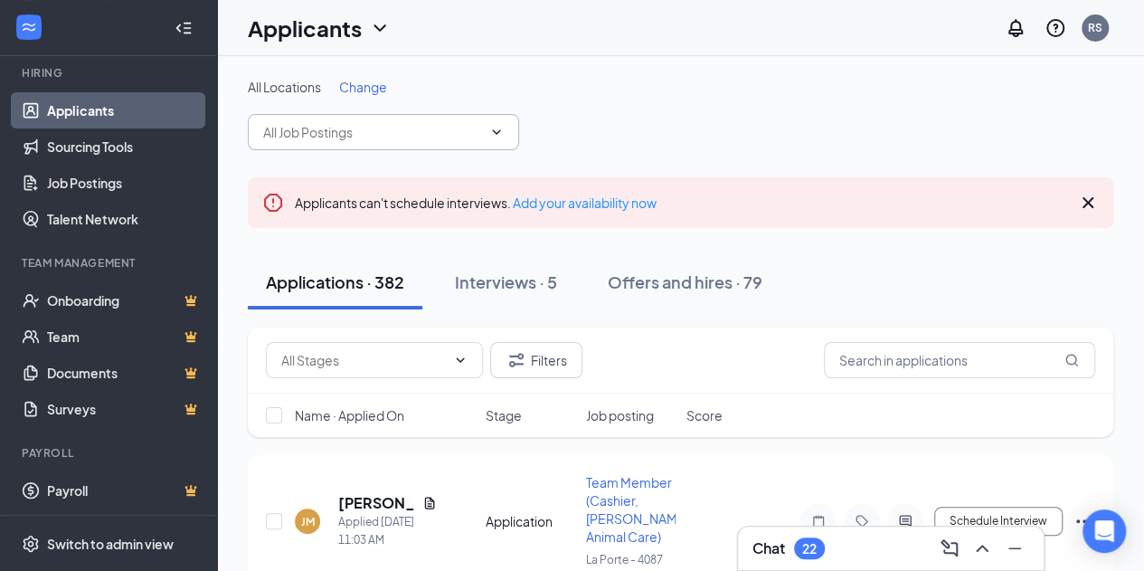
click at [355, 125] on input "text" at bounding box center [372, 132] width 219 height 20
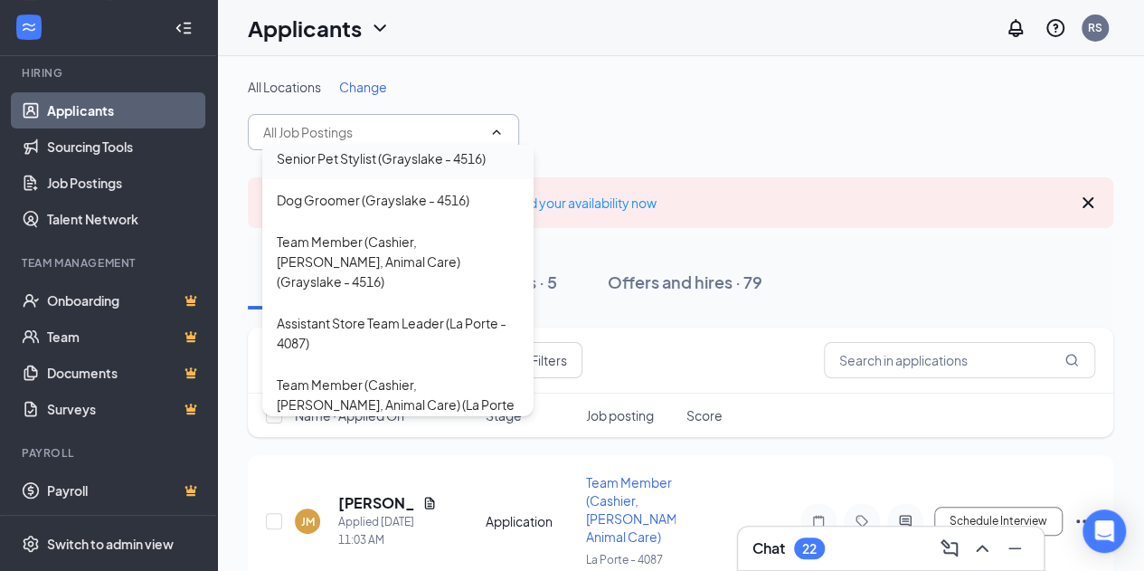
scroll to position [548, 0]
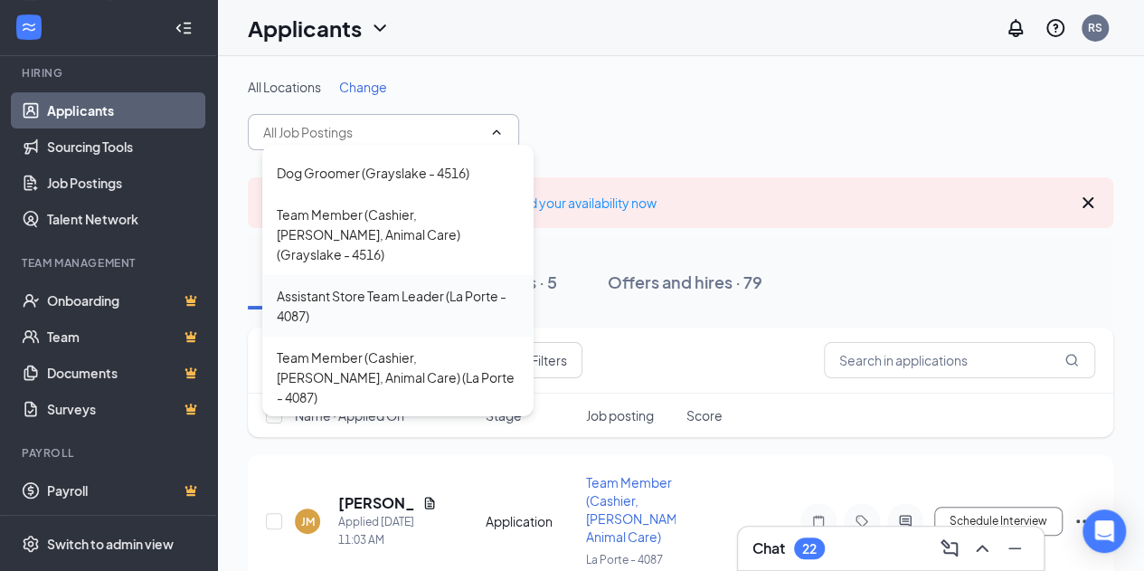
click at [344, 286] on div "Assistant Store Team Leader (La Porte - 4087)" at bounding box center [398, 306] width 242 height 40
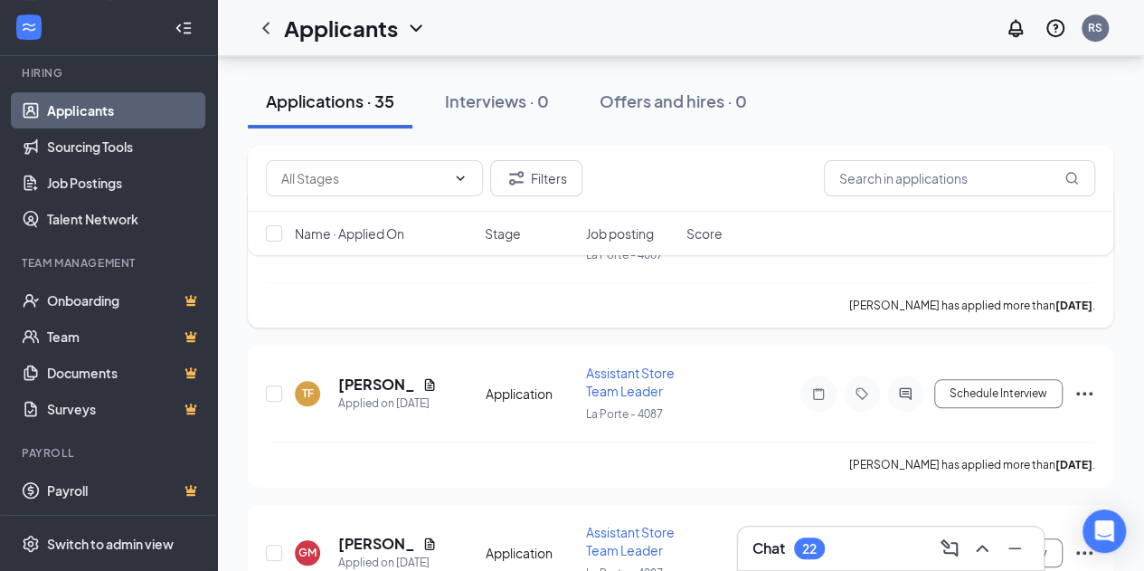
scroll to position [724, 0]
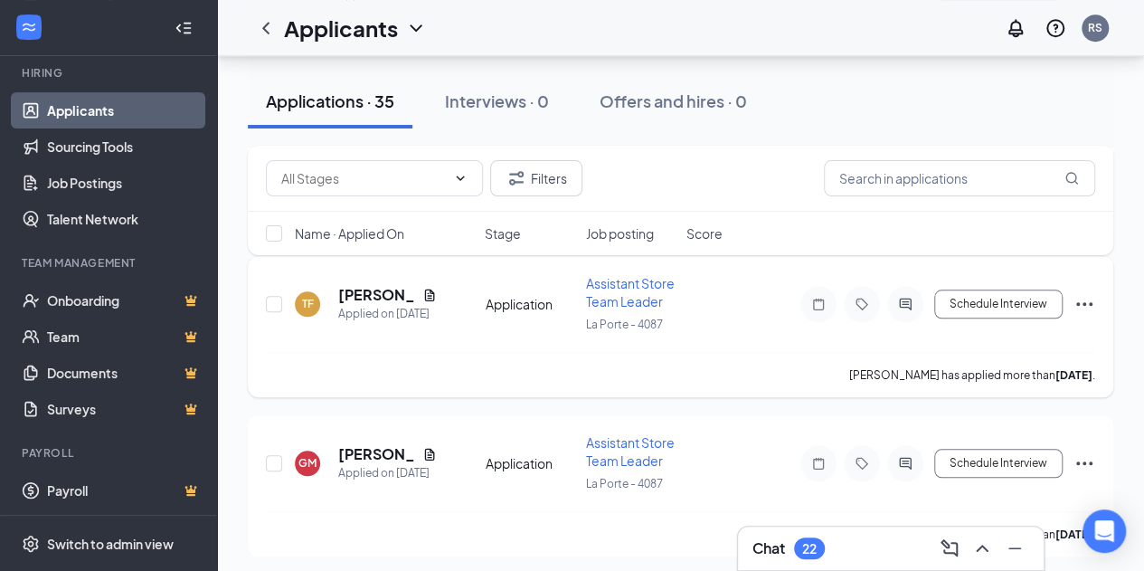
click at [430, 302] on icon "Document" at bounding box center [429, 295] width 14 height 14
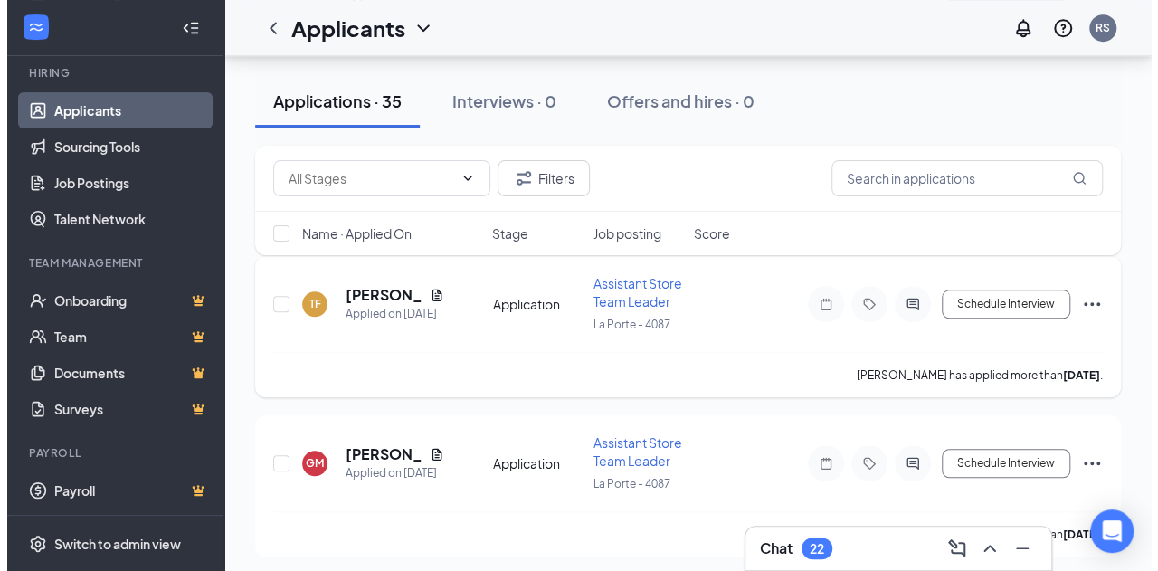
scroll to position [696, 0]
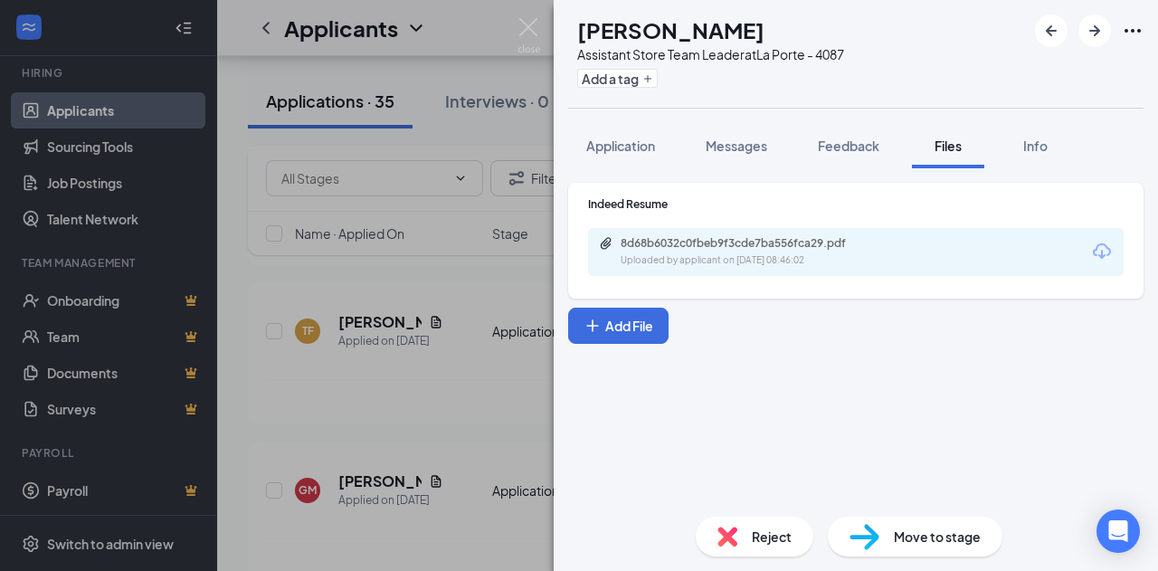
click at [612, 147] on span "Application" at bounding box center [620, 145] width 69 height 16
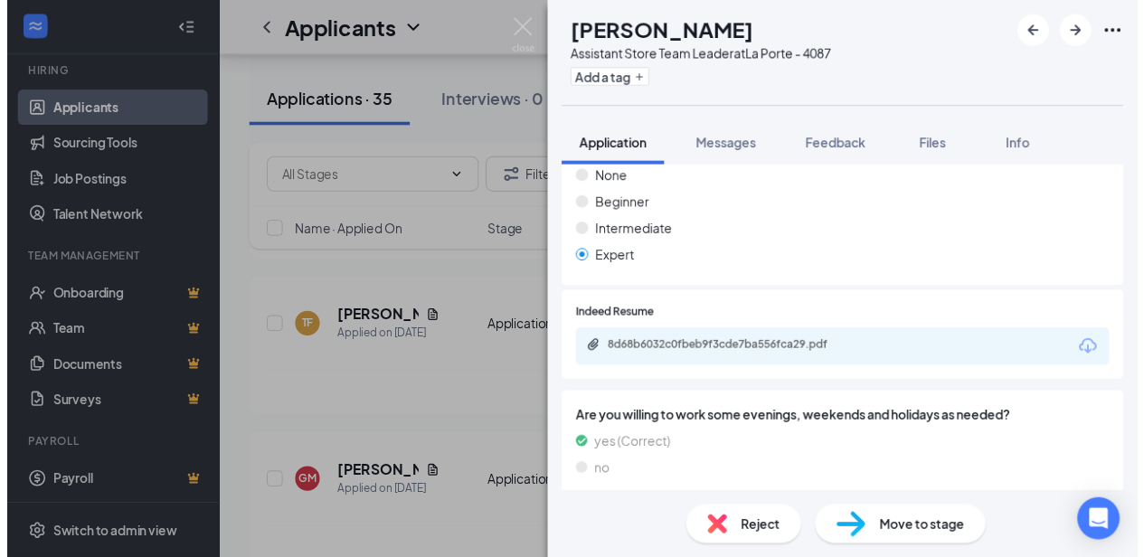
scroll to position [543, 0]
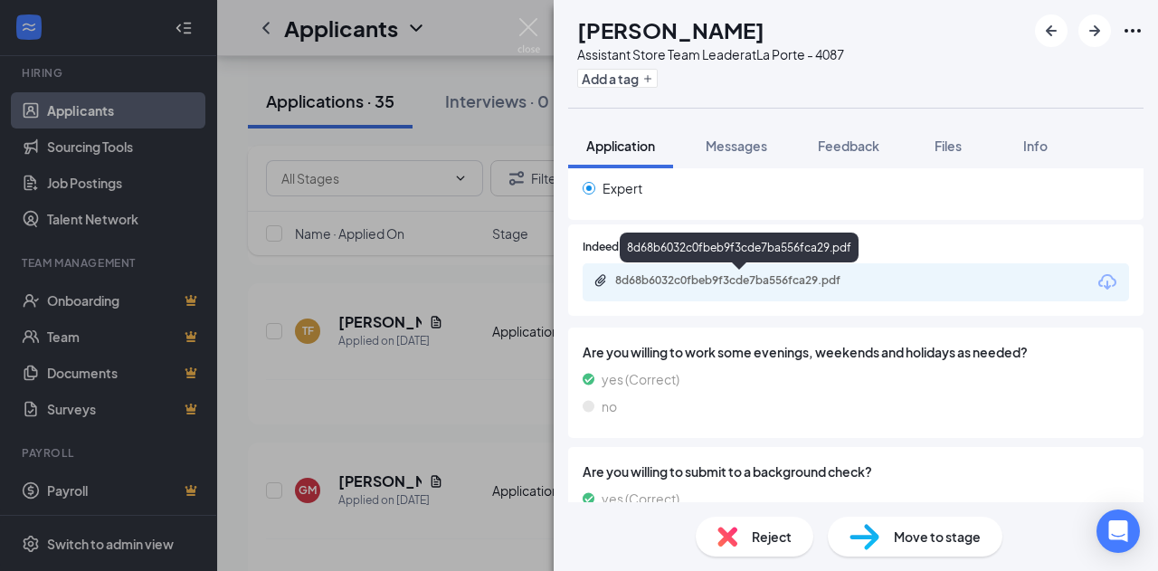
click at [727, 279] on div "8d68b6032c0fbeb9f3cde7ba556fca29.pdf" at bounding box center [741, 280] width 253 height 14
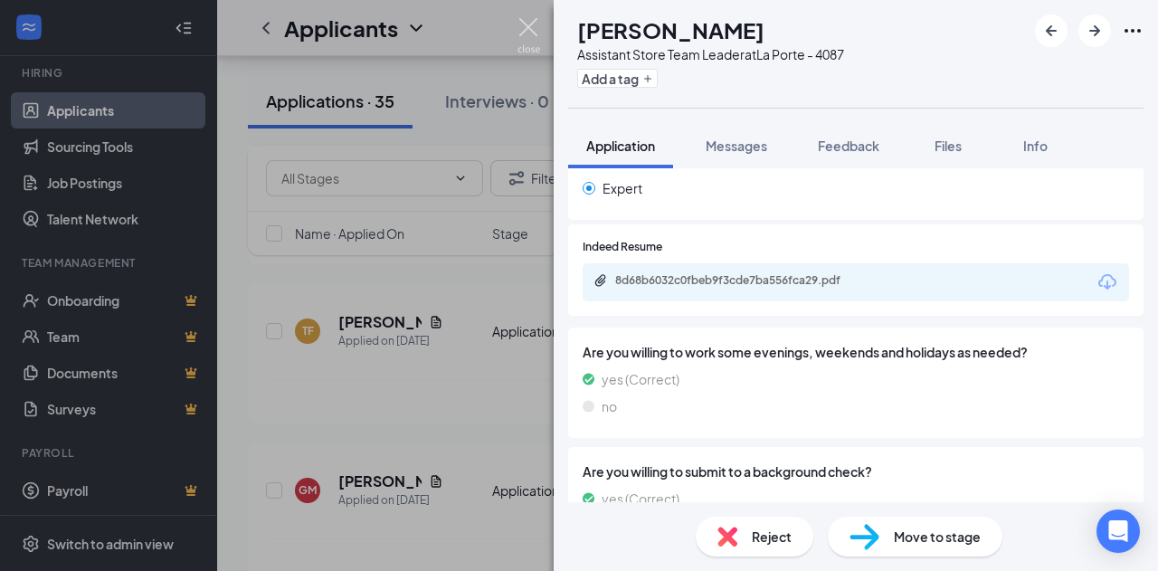
click at [528, 19] on img at bounding box center [528, 35] width 23 height 35
